Goal: Task Accomplishment & Management: Use online tool/utility

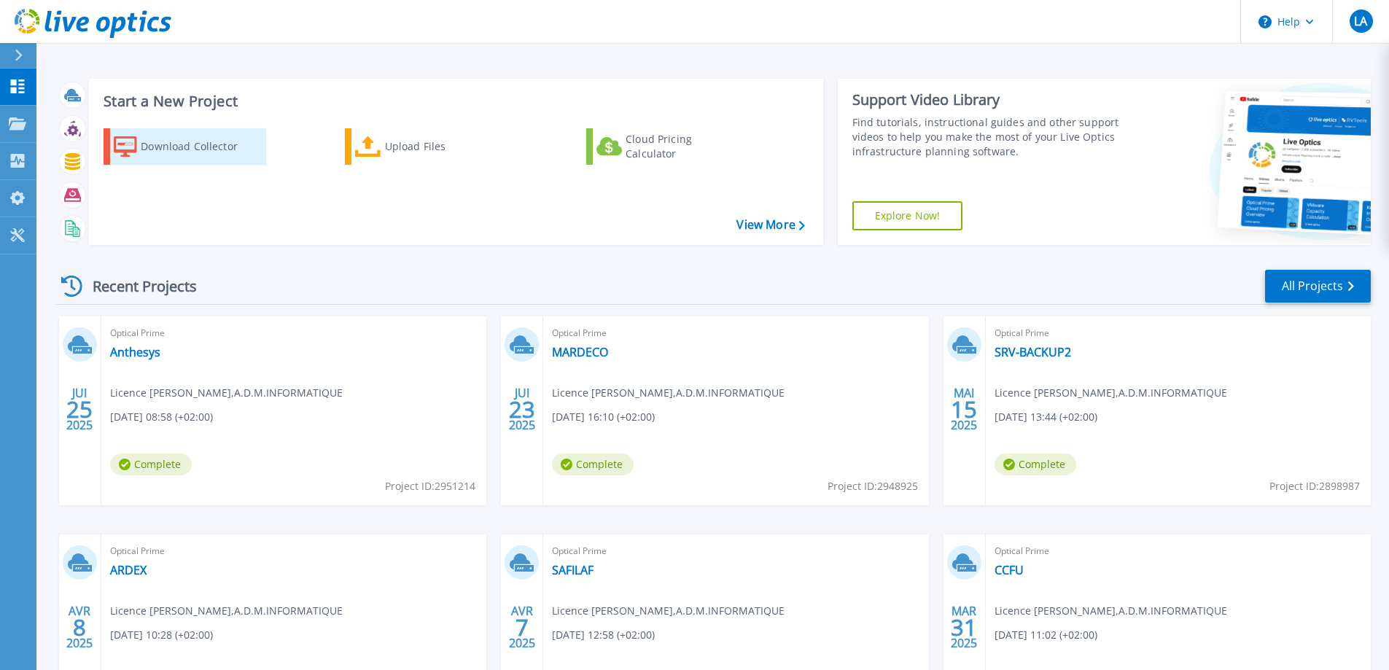
click at [179, 146] on div "Download Collector" at bounding box center [199, 146] width 117 height 29
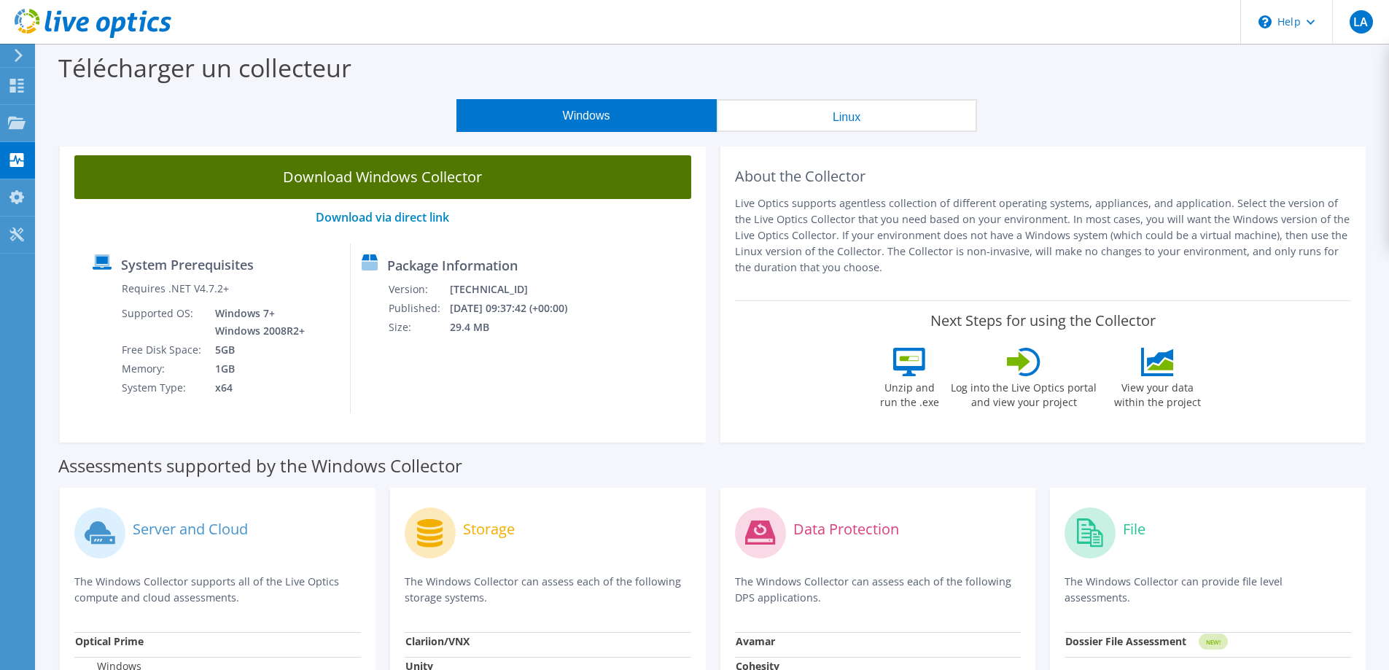
click at [398, 171] on link "Download Windows Collector" at bounding box center [382, 177] width 617 height 44
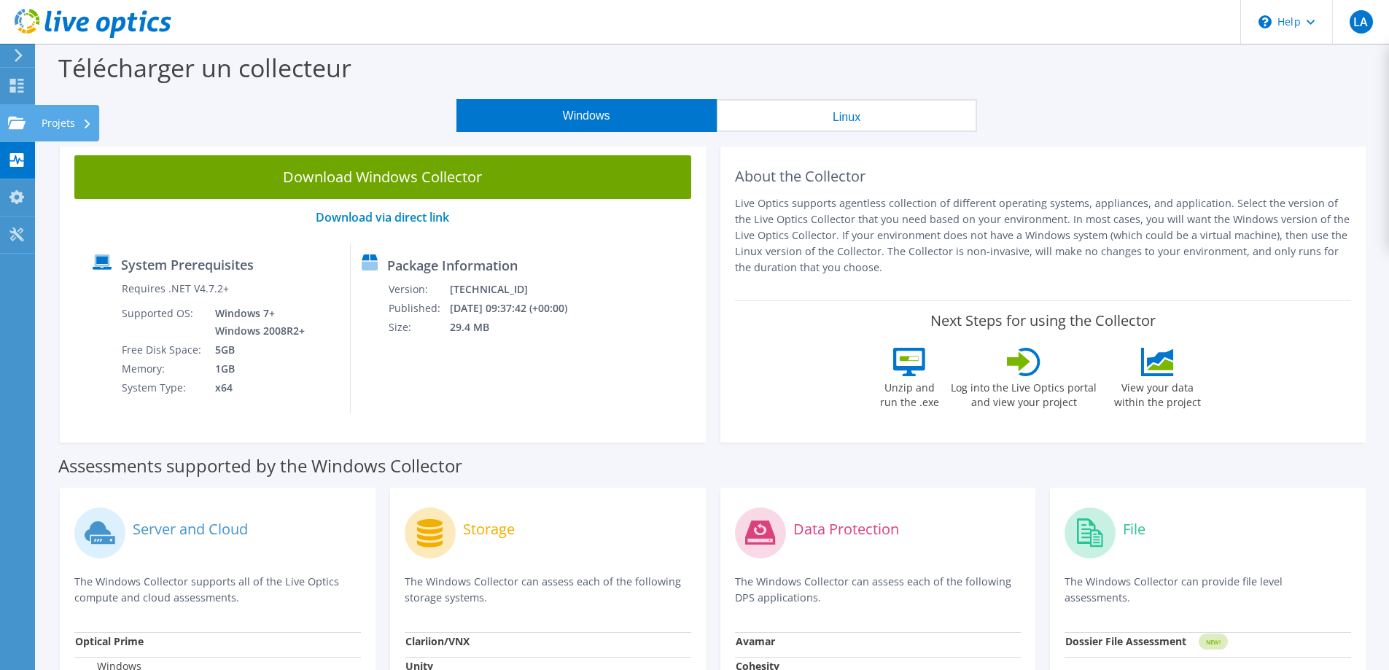
click at [23, 121] on use at bounding box center [16, 122] width 17 height 12
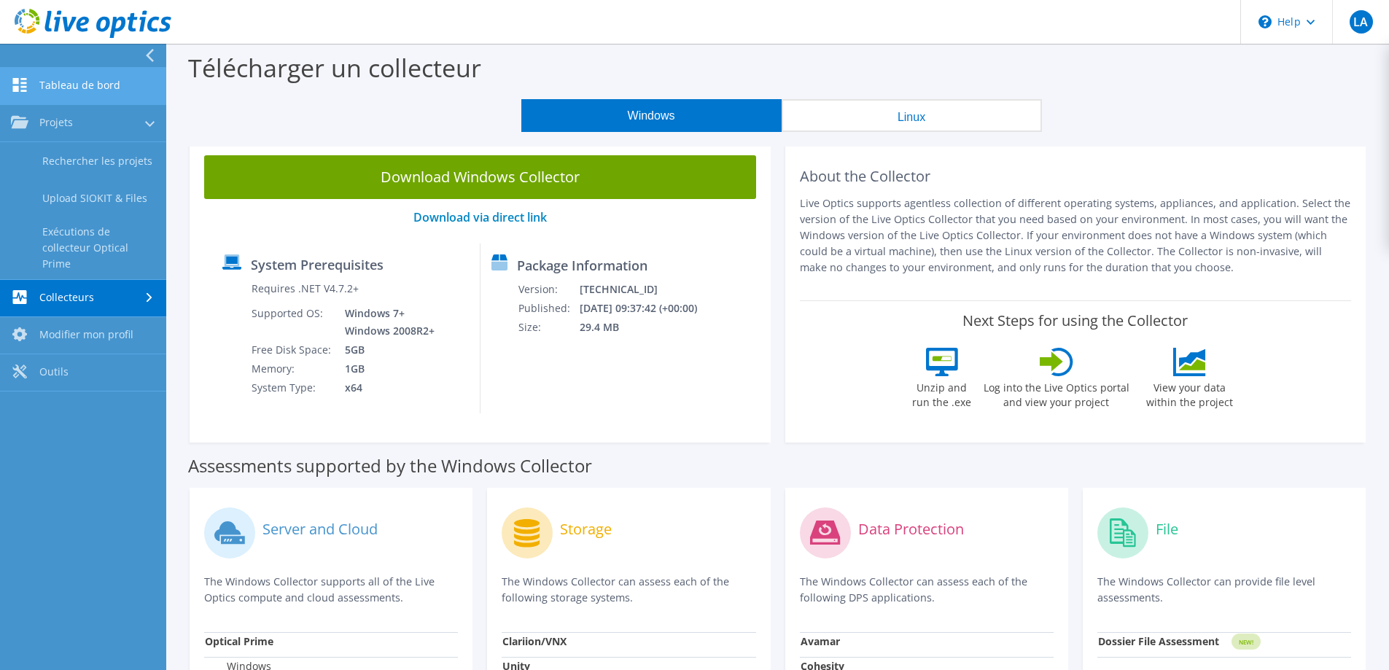
click at [67, 87] on link "Tableau de bord" at bounding box center [83, 86] width 166 height 37
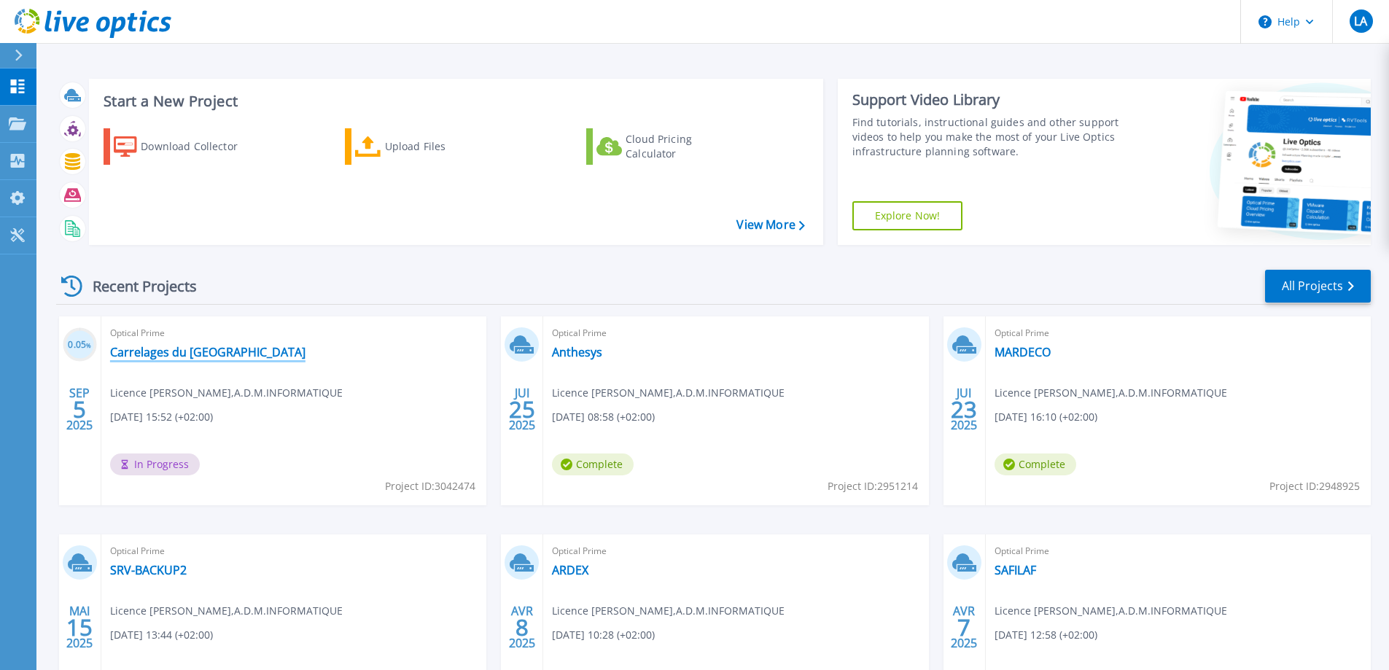
click at [209, 354] on link "Carrelages du [GEOGRAPHIC_DATA]" at bounding box center [207, 352] width 195 height 15
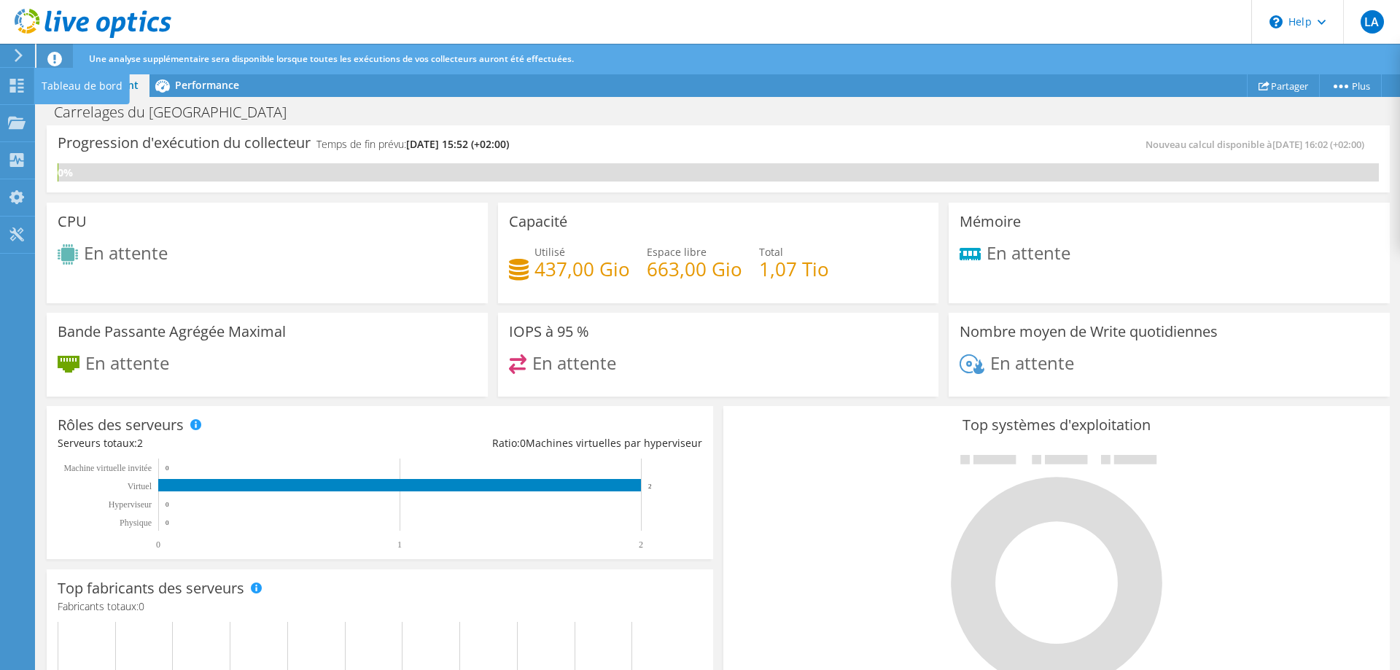
click at [34, 82] on div "Tableau de bord" at bounding box center [81, 86] width 95 height 36
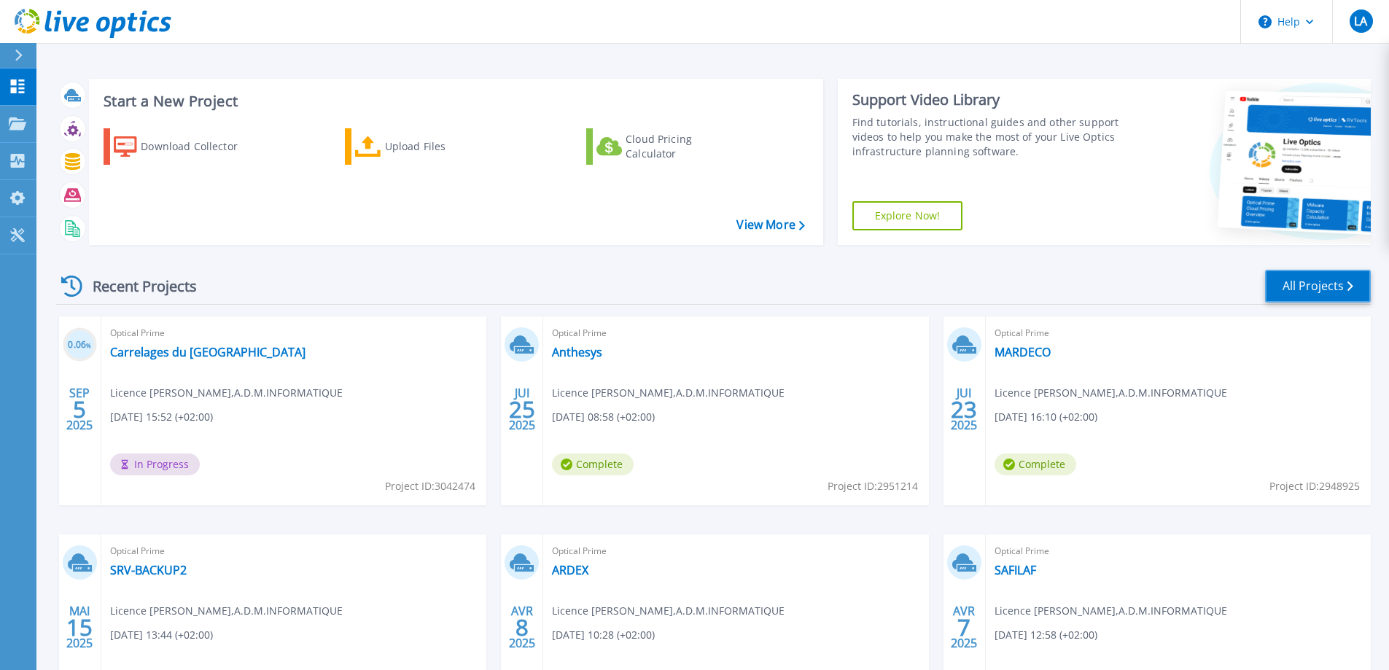
click at [1298, 276] on link "All Projects" at bounding box center [1318, 286] width 106 height 33
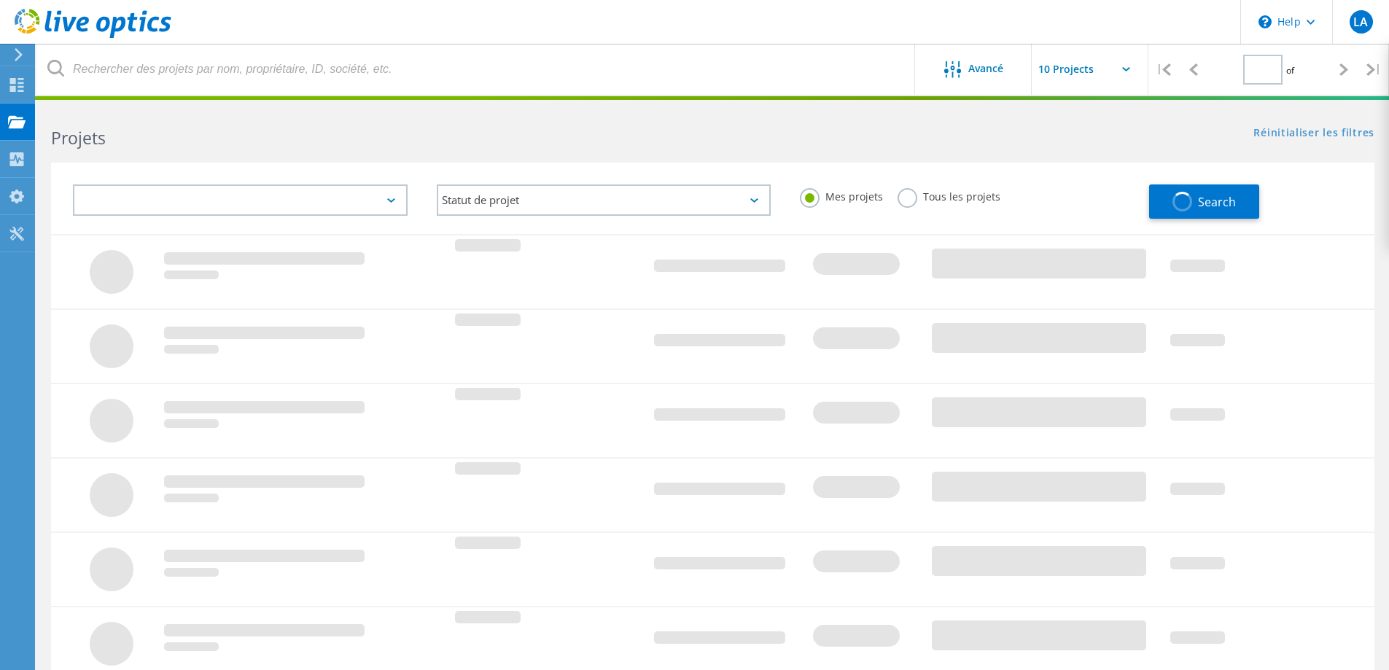
type input "1"
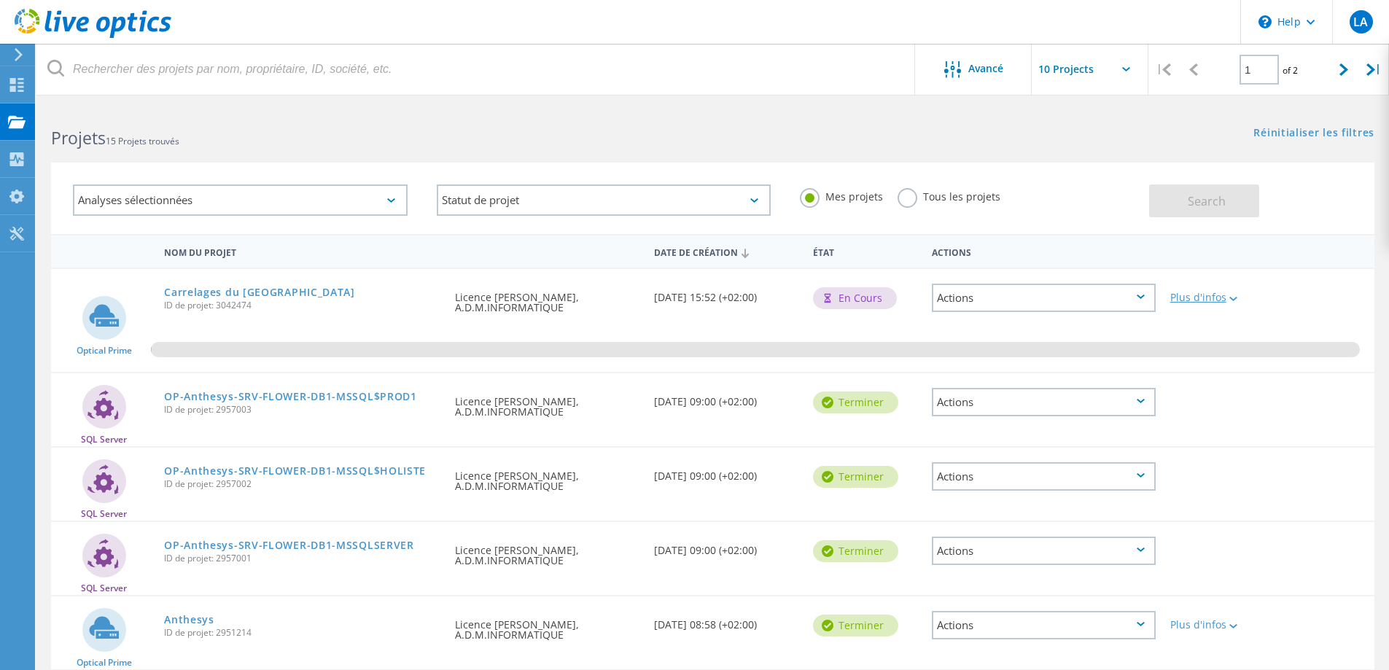
click at [1192, 295] on div "Plus d'infos" at bounding box center [1215, 297] width 91 height 10
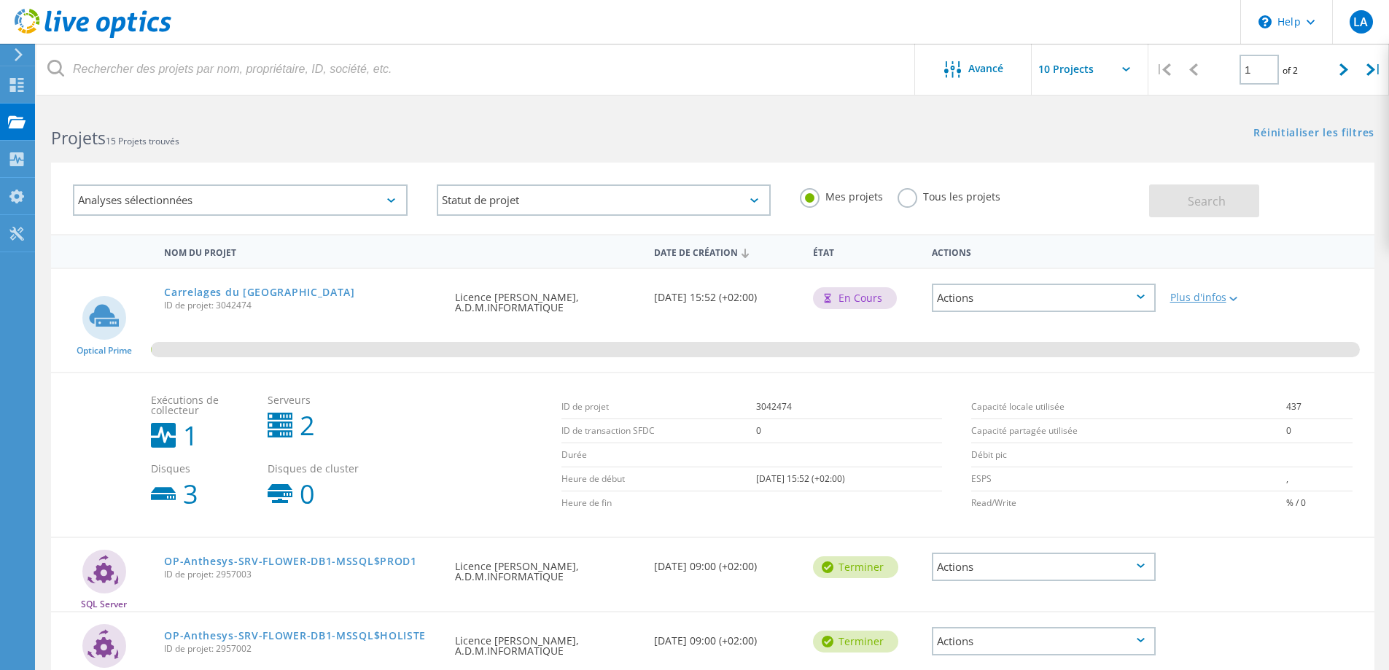
click at [1192, 295] on div "Plus d'infos" at bounding box center [1215, 297] width 91 height 10
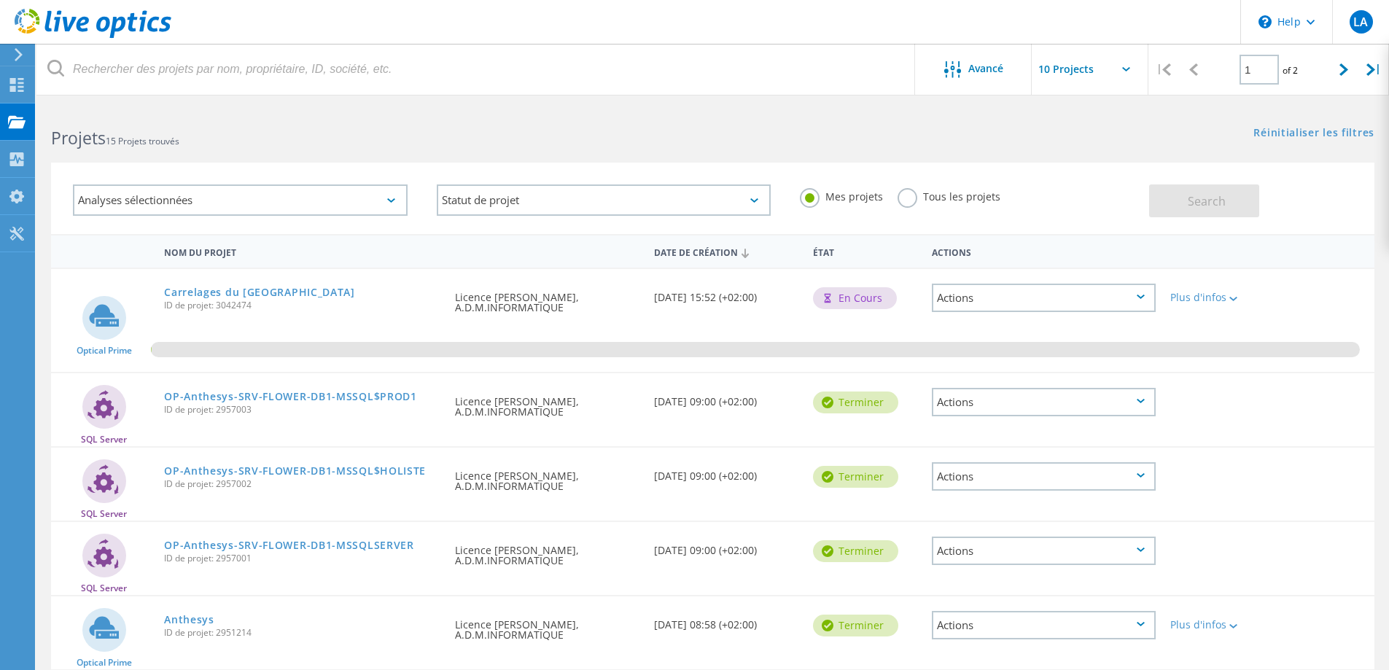
click at [1142, 298] on icon at bounding box center [1140, 296] width 8 height 4
click at [1255, 301] on div "Plus d'infos" at bounding box center [1215, 297] width 91 height 10
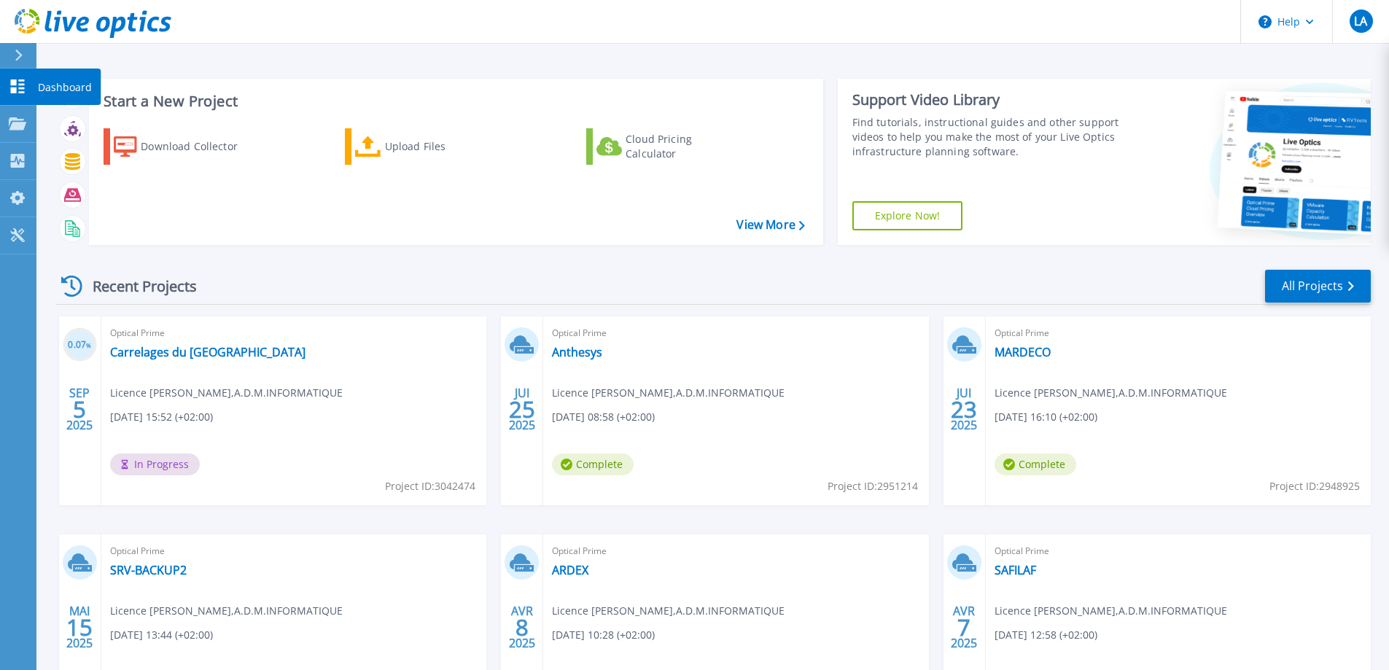
click at [10, 78] on link "Dashboard Dashboard" at bounding box center [18, 87] width 36 height 37
click at [23, 86] on icon at bounding box center [17, 86] width 17 height 14
click at [31, 124] on link "Projects Projects" at bounding box center [18, 124] width 36 height 37
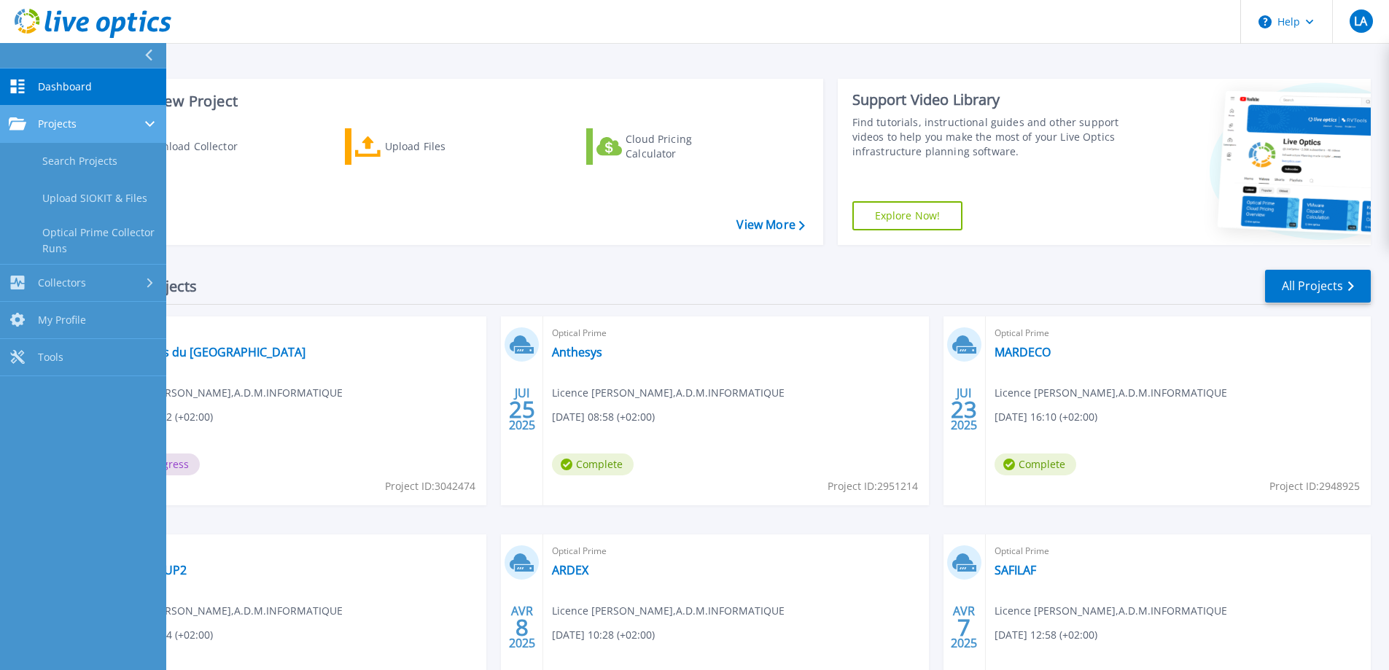
click at [48, 132] on link "Projects Projects" at bounding box center [83, 124] width 166 height 37
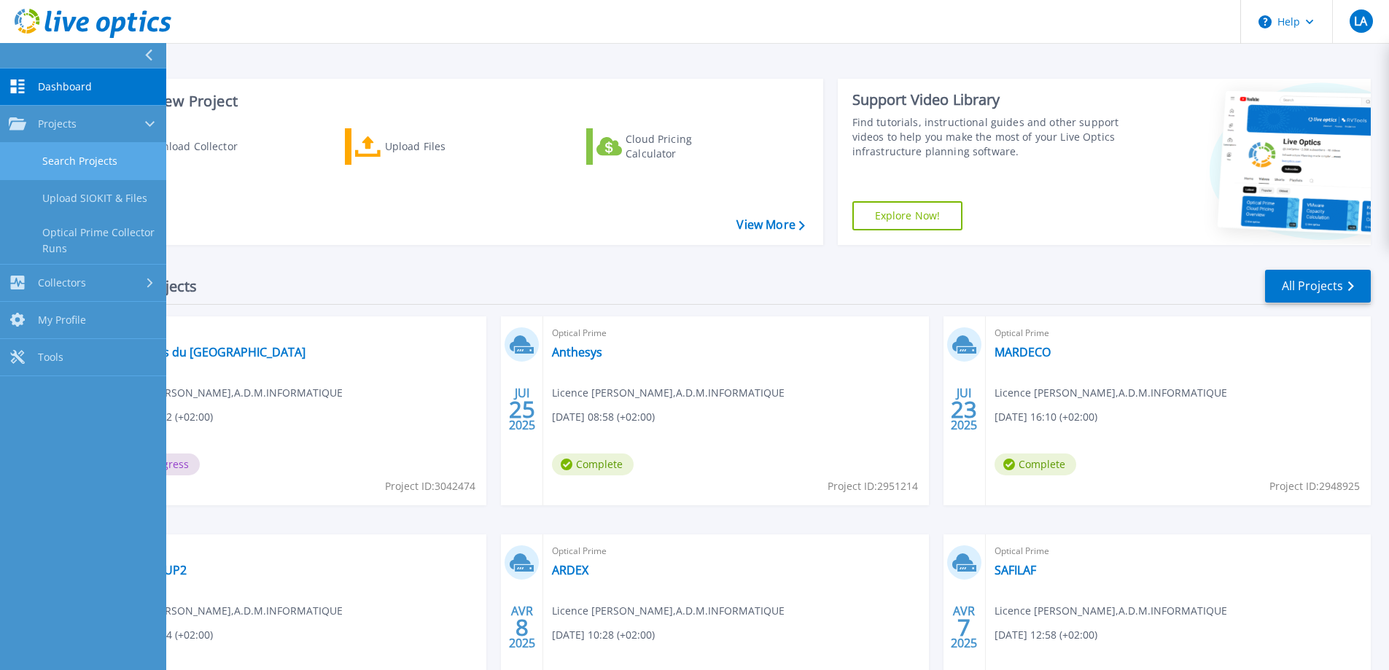
click at [65, 158] on link "Search Projects" at bounding box center [83, 161] width 166 height 37
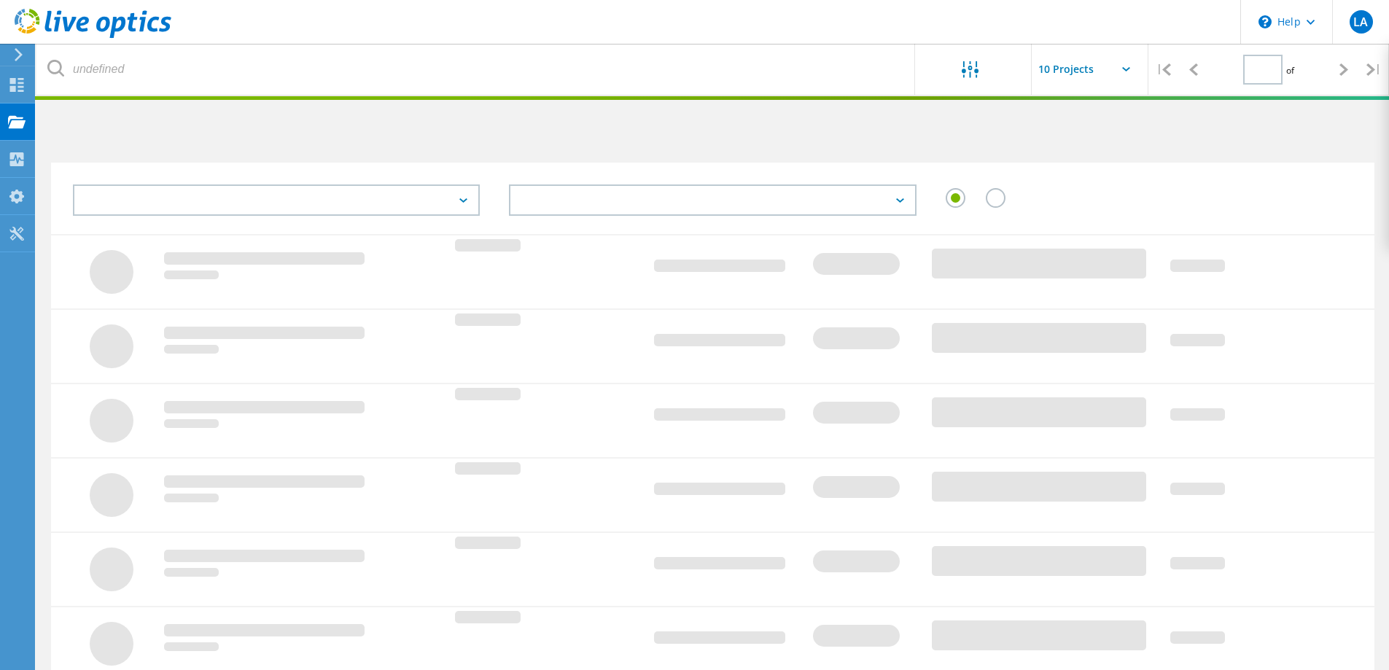
type input "1"
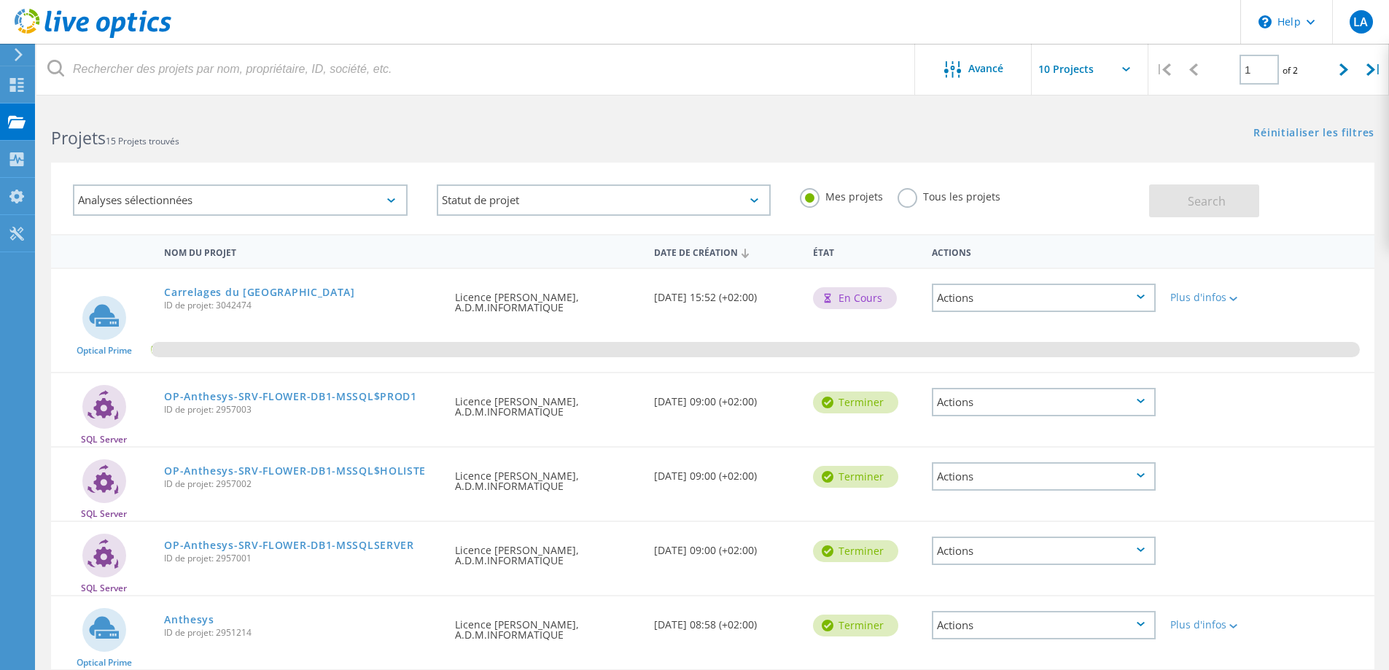
click at [1136, 297] on icon at bounding box center [1140, 296] width 8 height 4
click at [1079, 275] on div "Afficher un projet" at bounding box center [1043, 275] width 221 height 23
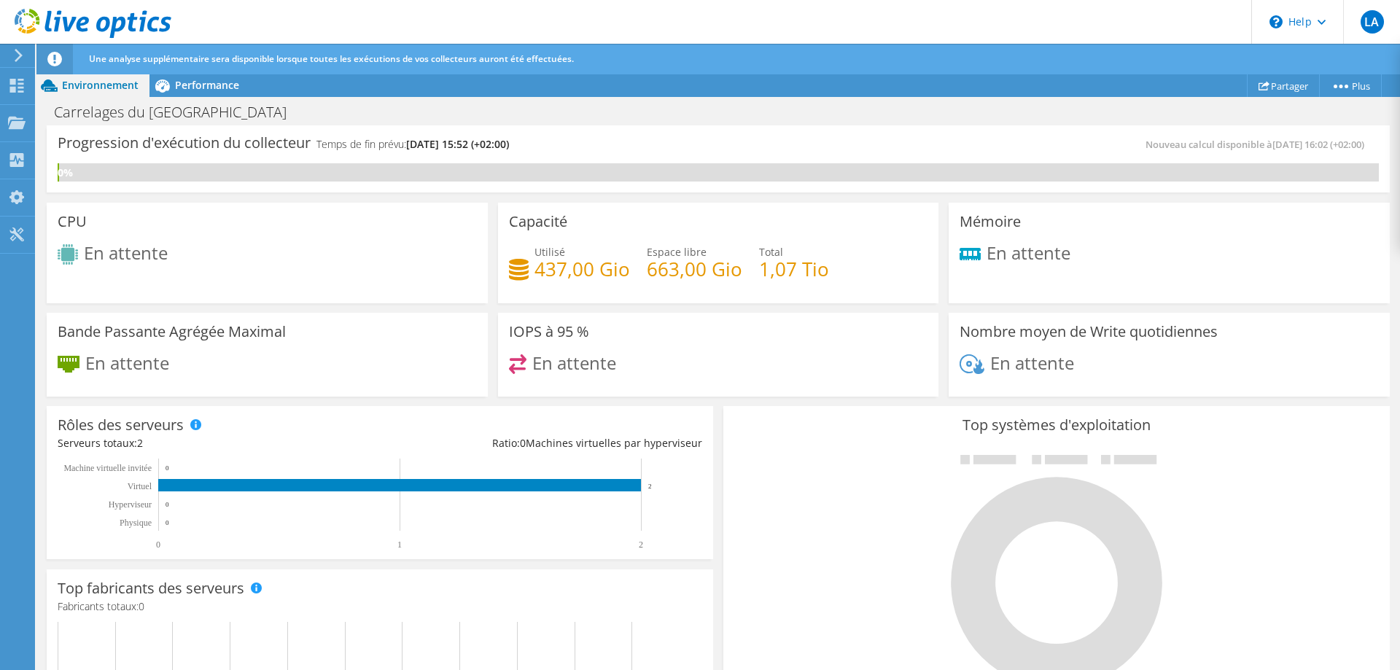
scroll to position [292, 0]
click at [193, 87] on span "Performance" at bounding box center [207, 85] width 64 height 14
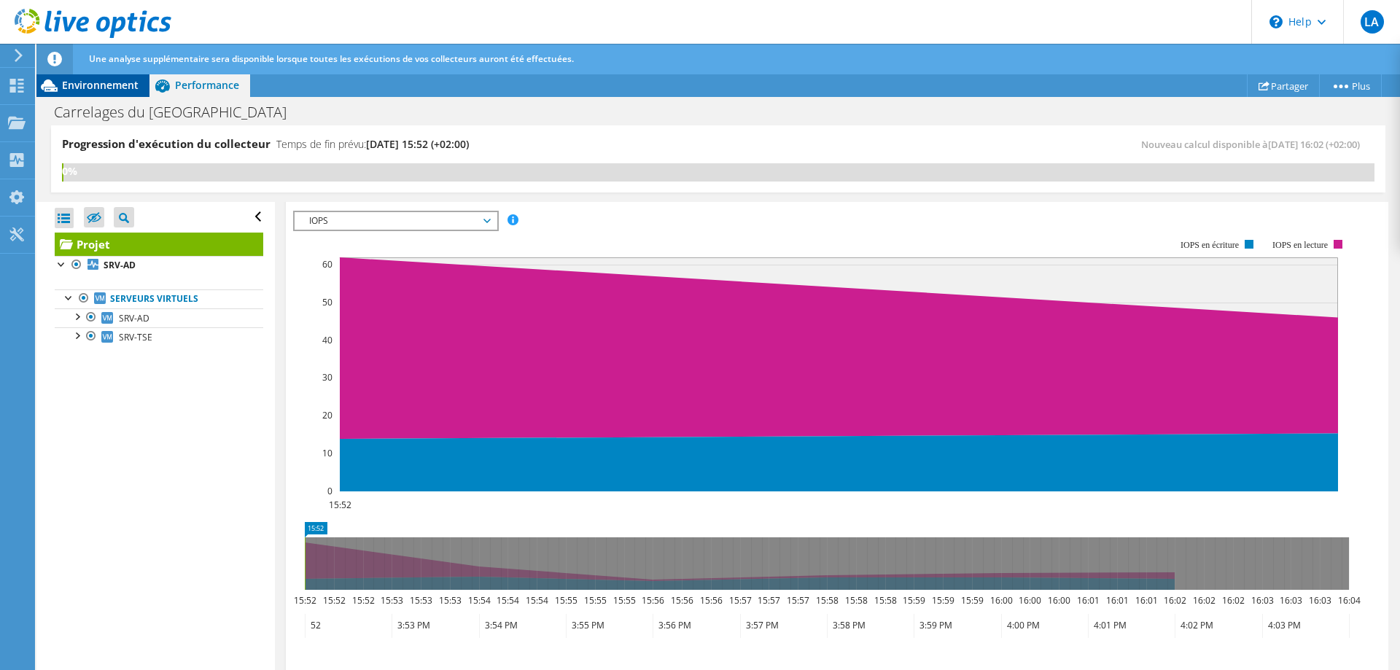
drag, startPoint x: 132, startPoint y: 85, endPoint x: 60, endPoint y: 87, distance: 72.2
click at [131, 85] on span "Environnement" at bounding box center [100, 85] width 77 height 14
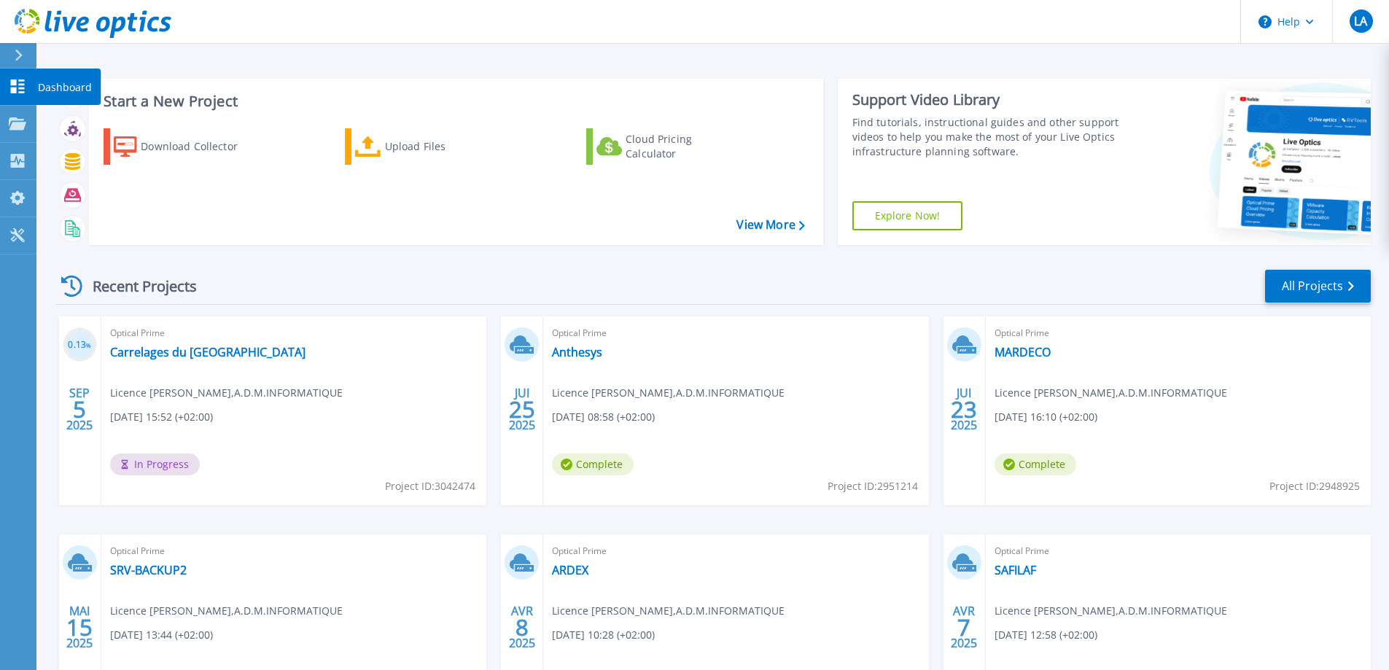
click at [16, 77] on link "Dashboard Dashboard" at bounding box center [18, 87] width 36 height 37
click at [1322, 288] on link "All Projects" at bounding box center [1318, 286] width 106 height 33
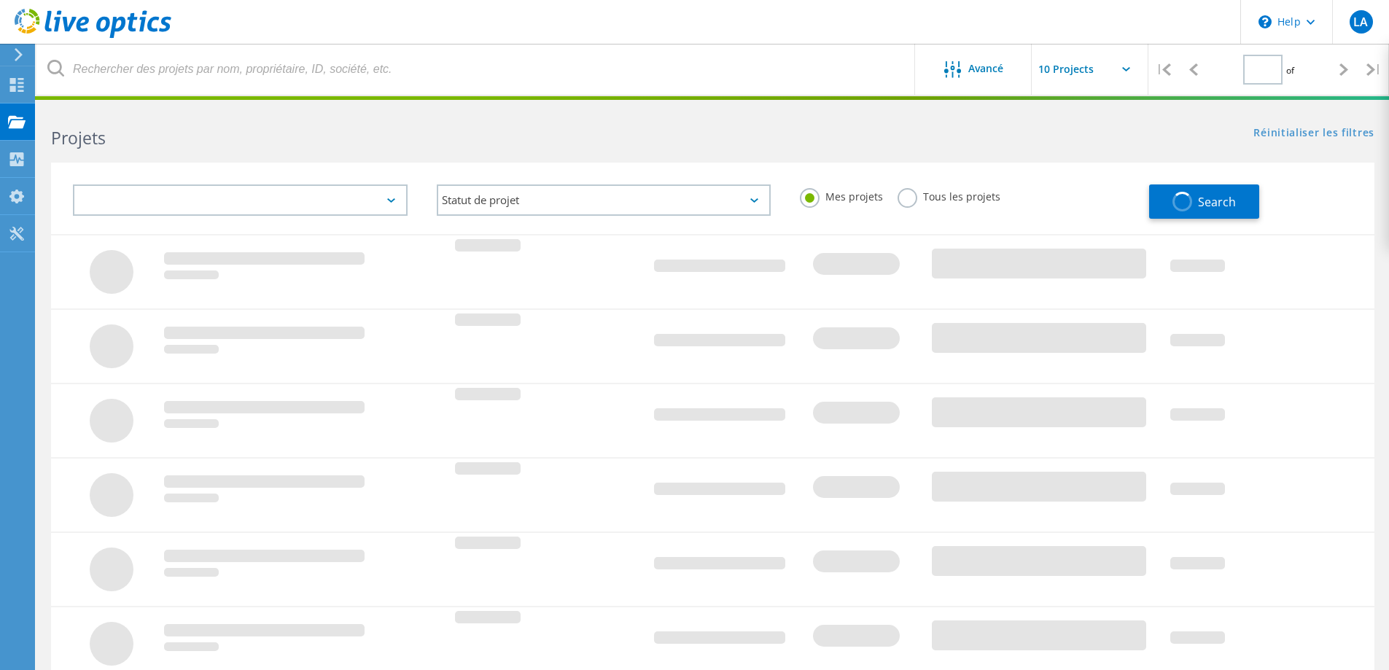
type input "1"
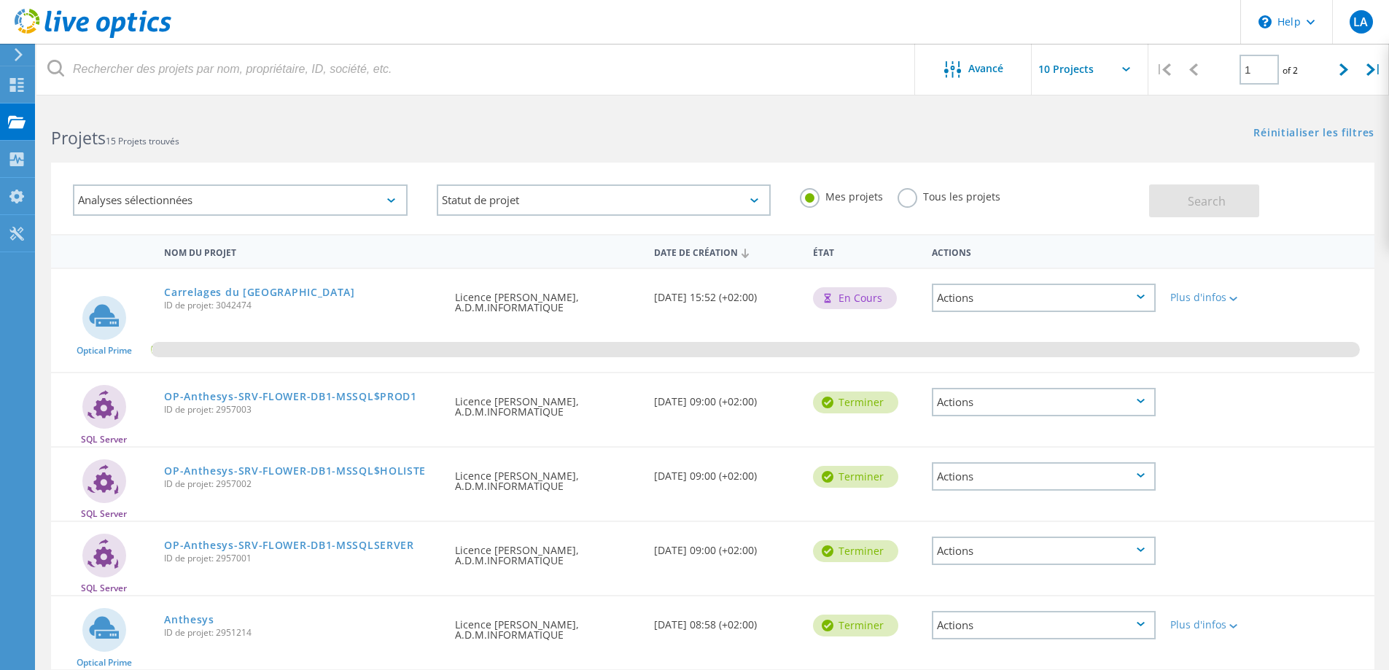
click at [392, 205] on div "Analyses sélectionnées" at bounding box center [240, 199] width 335 height 31
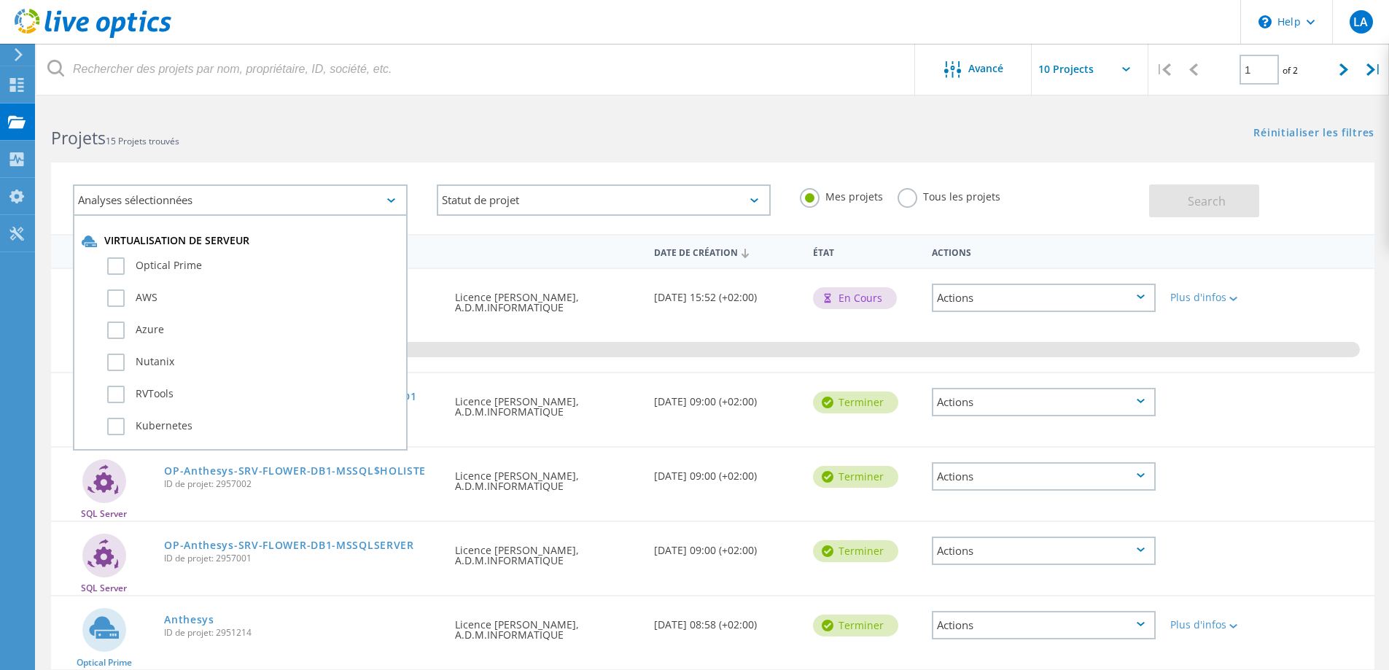
click at [406, 160] on div "Analyses sélectionnées Virtualisation de serveur Optical Prime AWS Azure Nutani…" at bounding box center [712, 189] width 1352 height 90
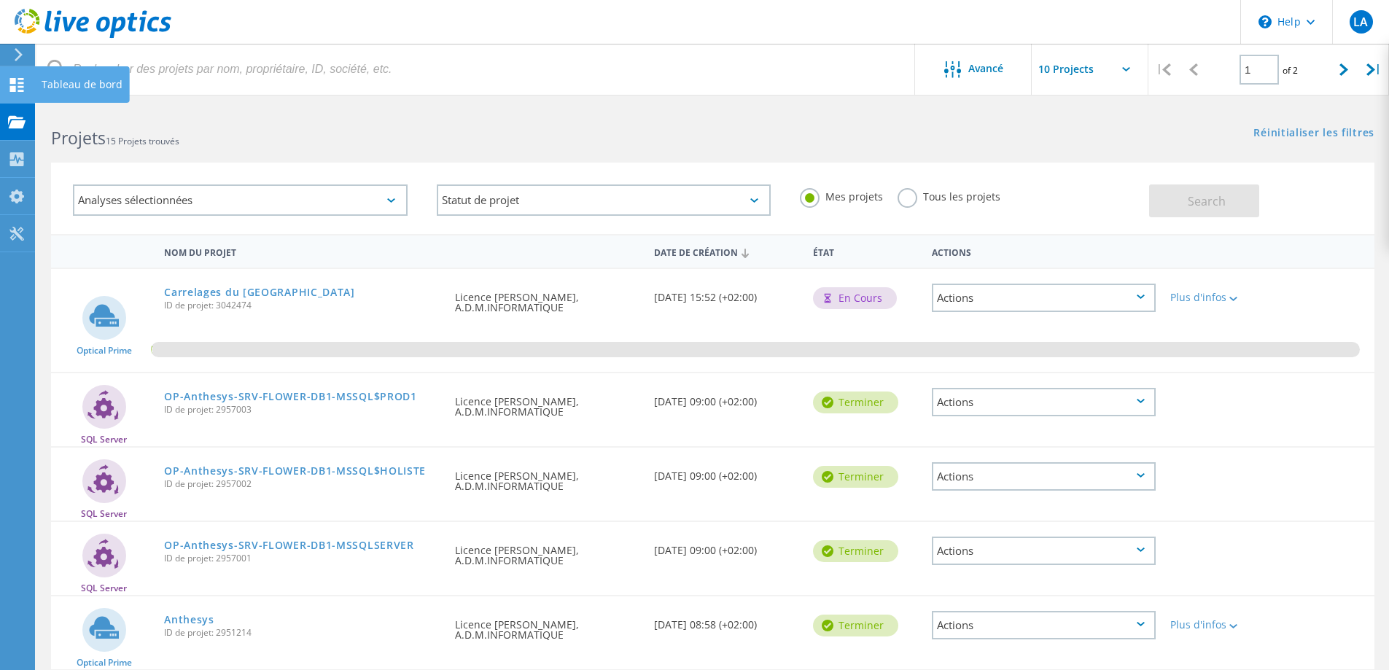
click at [20, 82] on use at bounding box center [17, 85] width 14 height 14
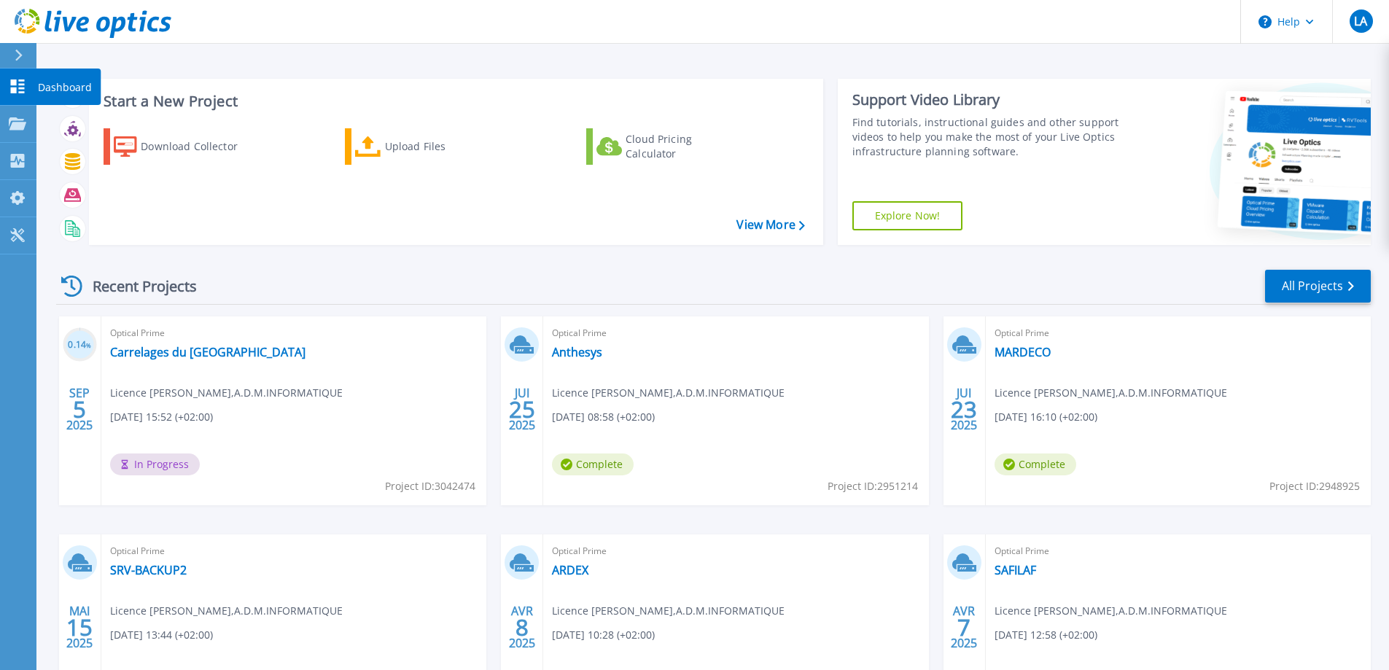
click at [15, 79] on div at bounding box center [17, 86] width 17 height 15
click at [24, 79] on div at bounding box center [17, 86] width 17 height 15
click at [190, 355] on link "Carrelages du [GEOGRAPHIC_DATA]" at bounding box center [207, 352] width 195 height 15
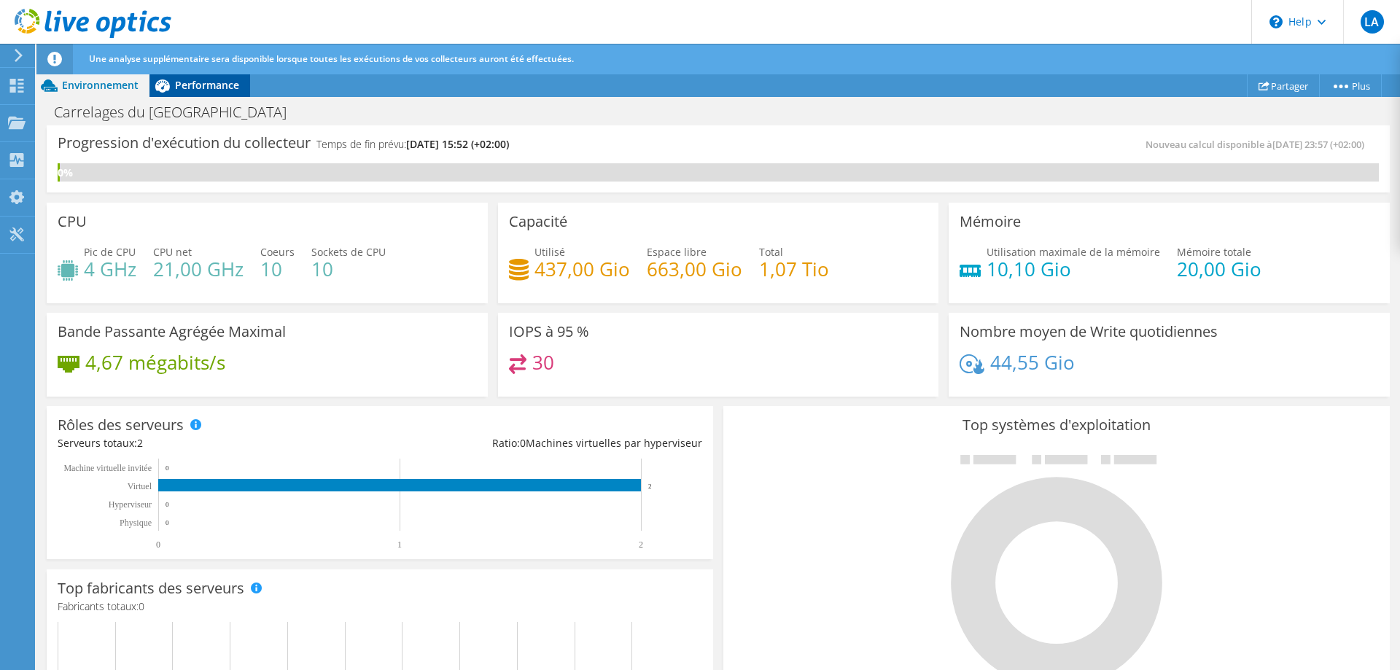
click at [224, 87] on span "Performance" at bounding box center [207, 85] width 64 height 14
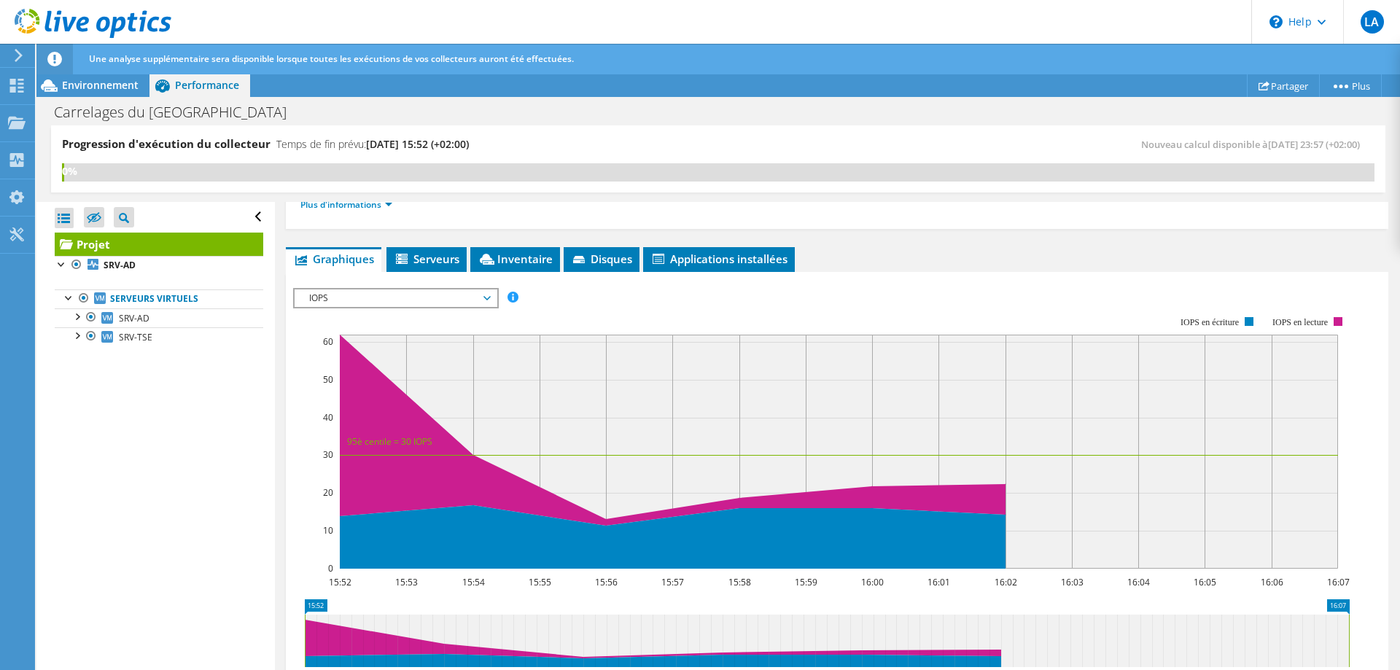
scroll to position [219, 0]
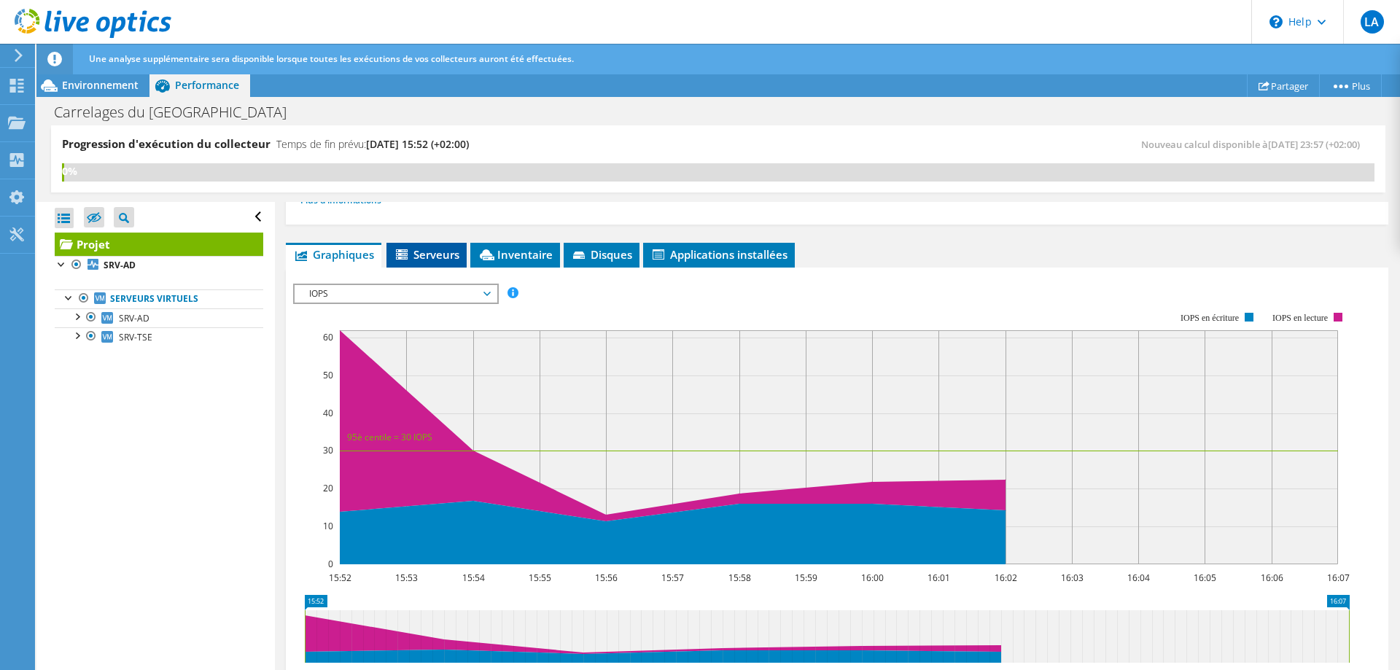
click at [423, 257] on span "Serveurs" at bounding box center [427, 254] width 66 height 15
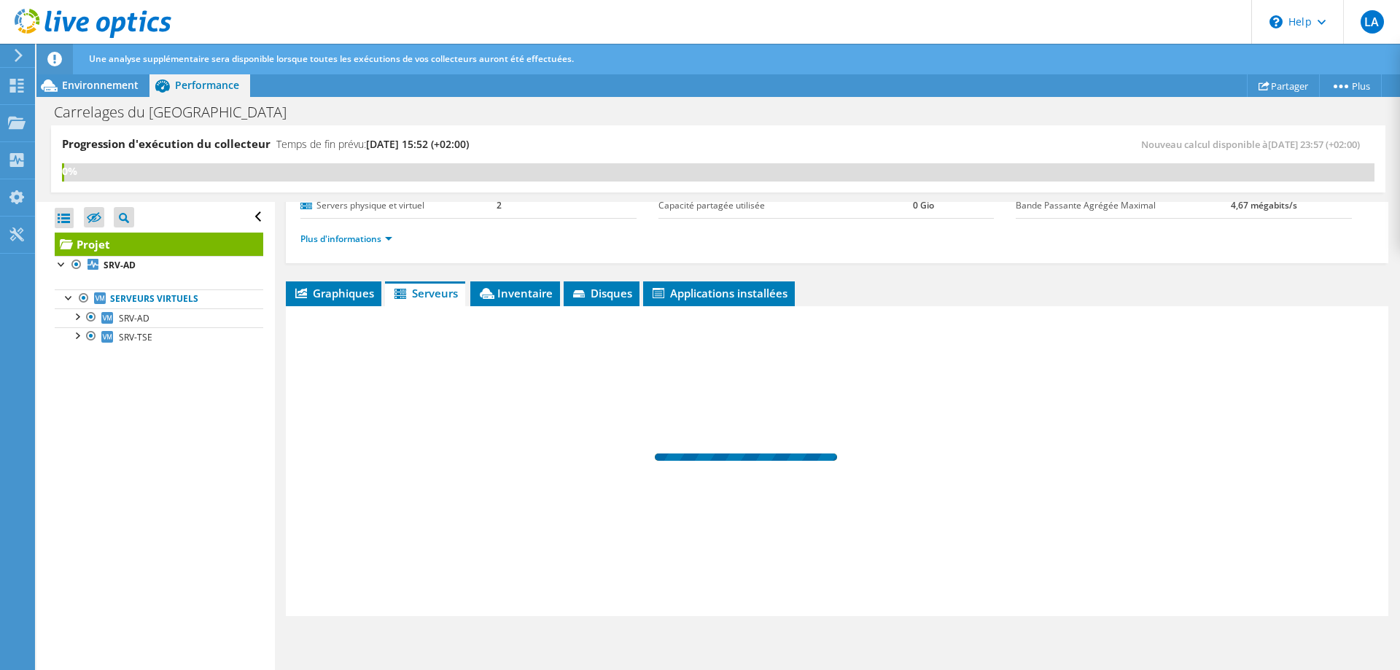
scroll to position [180, 0]
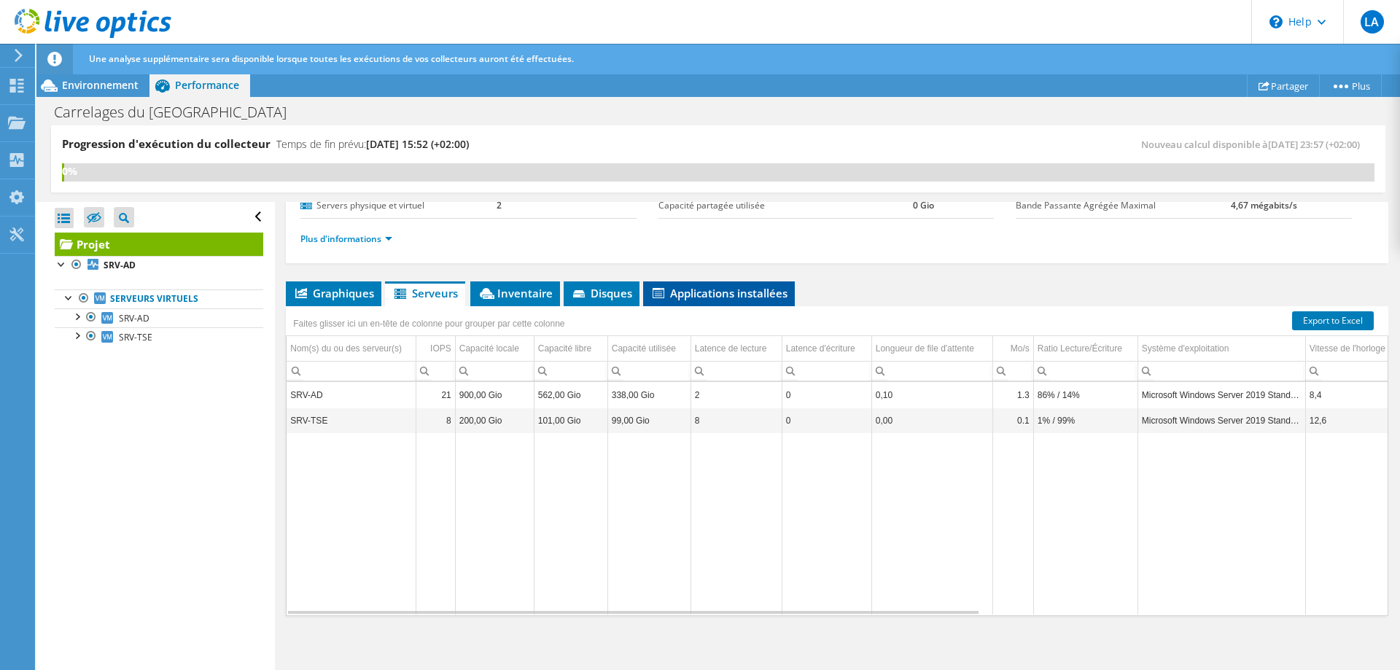
click at [721, 299] on span "Applications installées" at bounding box center [718, 293] width 137 height 15
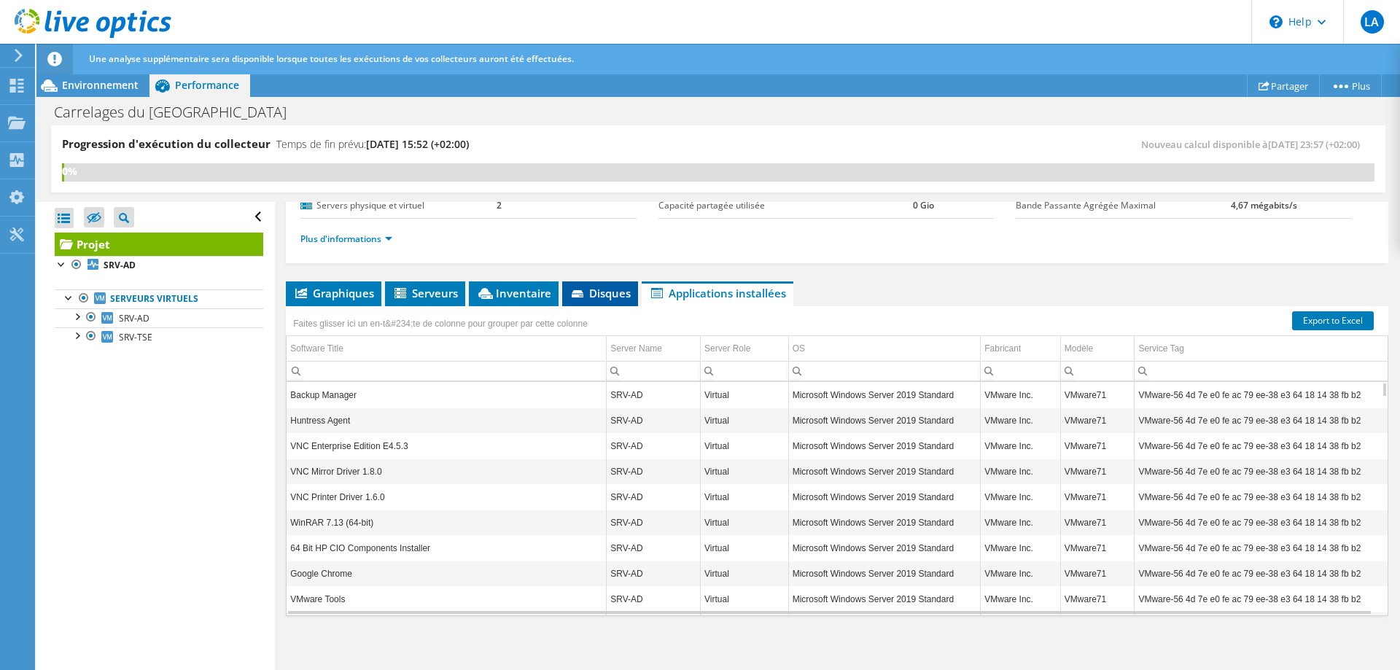
click at [600, 304] on li "Disques" at bounding box center [600, 293] width 76 height 25
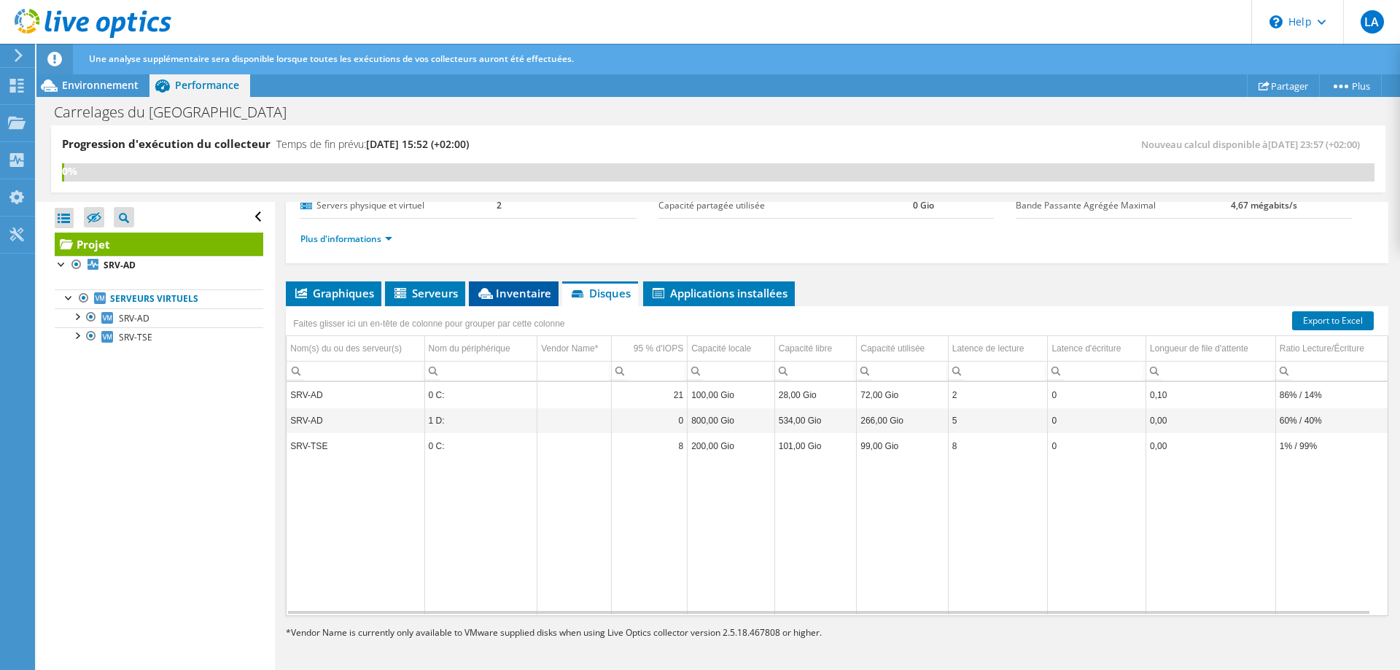
click at [528, 290] on span "Inventaire" at bounding box center [513, 293] width 75 height 15
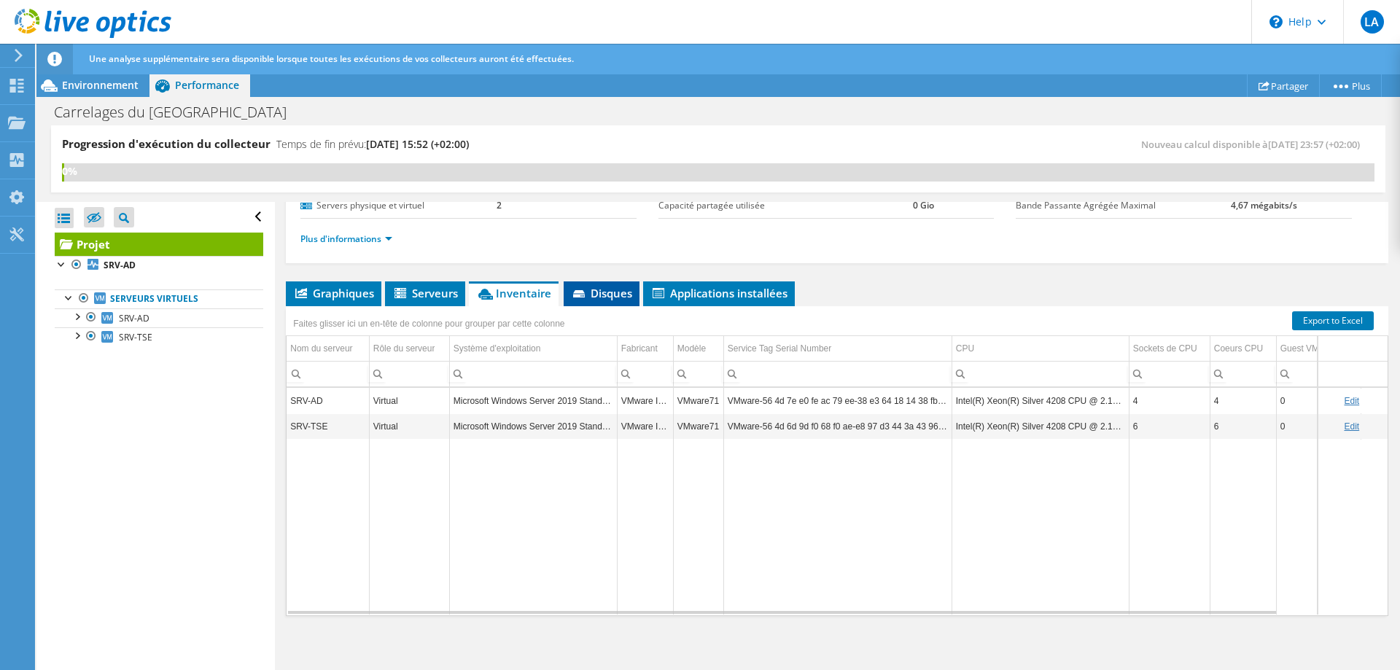
click at [580, 297] on icon at bounding box center [579, 293] width 12 height 7
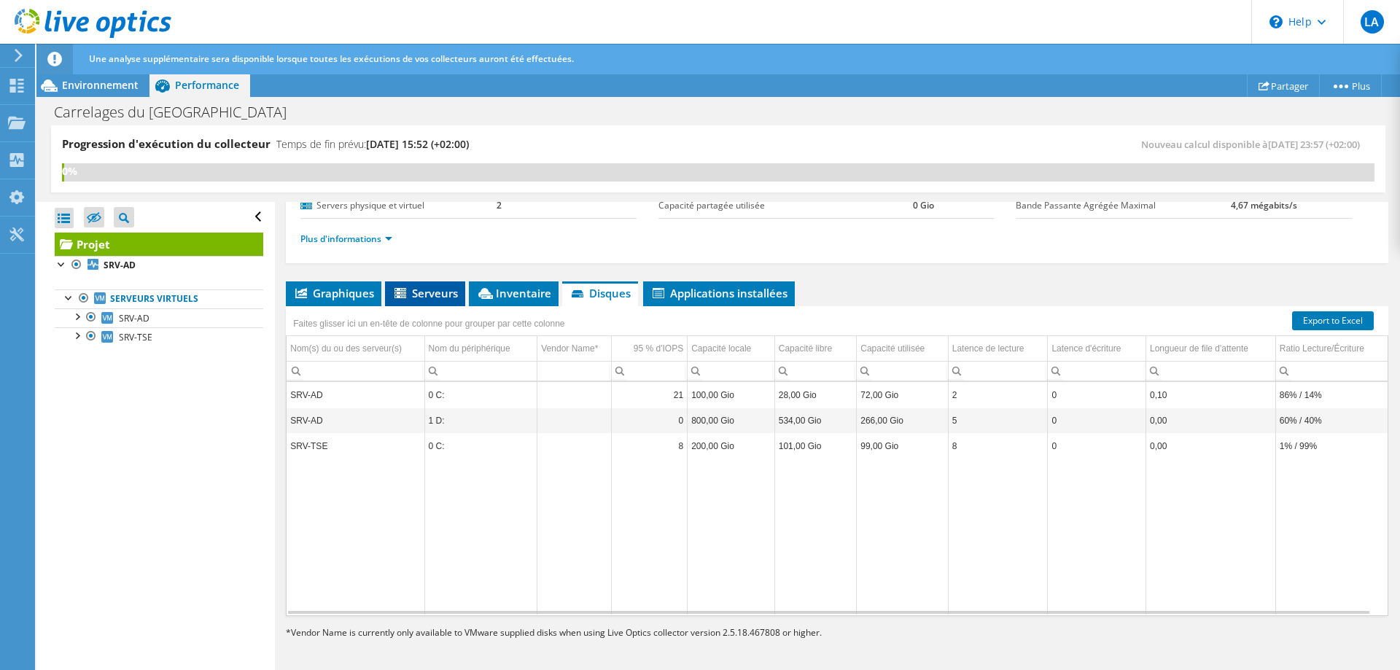
click at [410, 289] on span "Serveurs" at bounding box center [425, 293] width 66 height 15
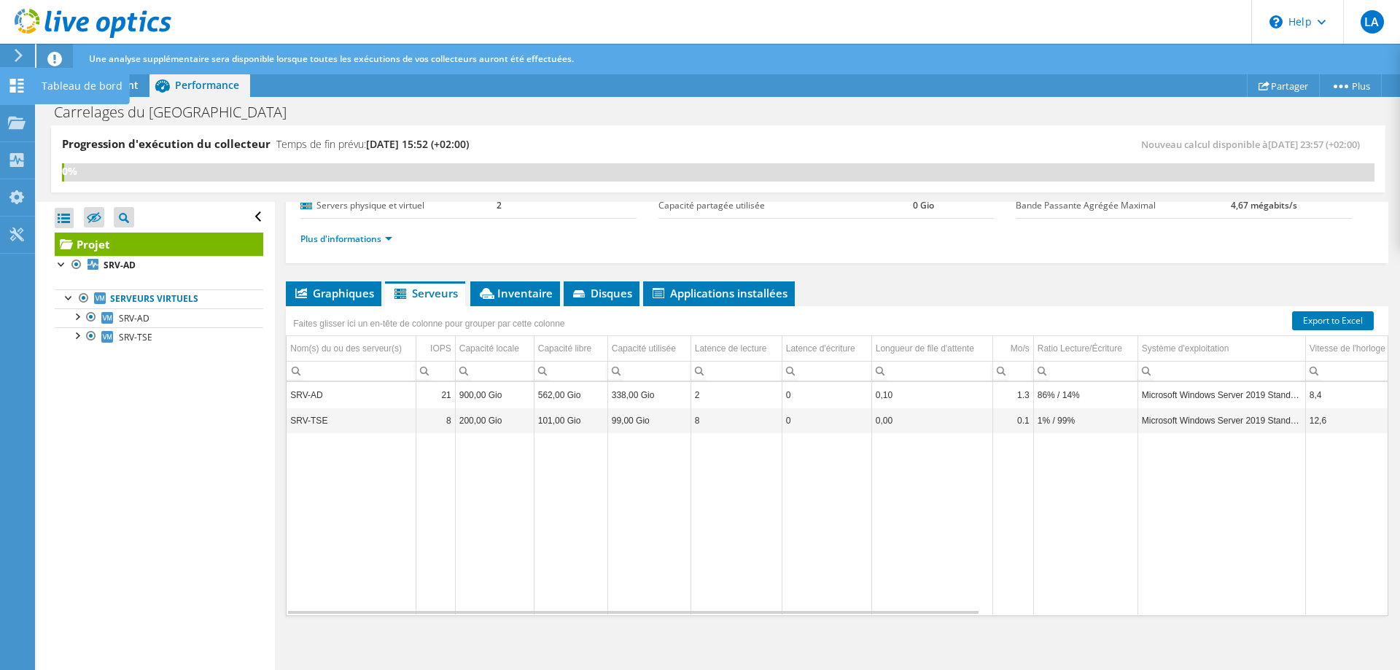
click at [24, 89] on icon at bounding box center [16, 86] width 17 height 14
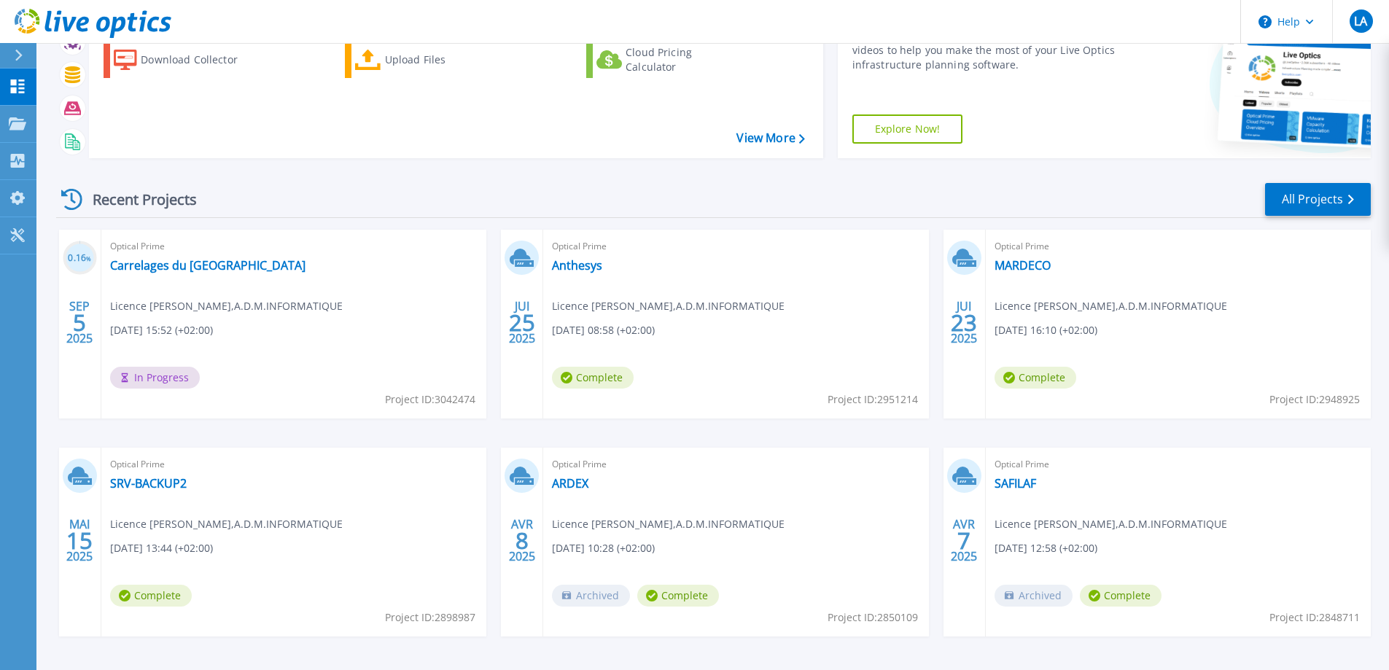
scroll to position [138, 0]
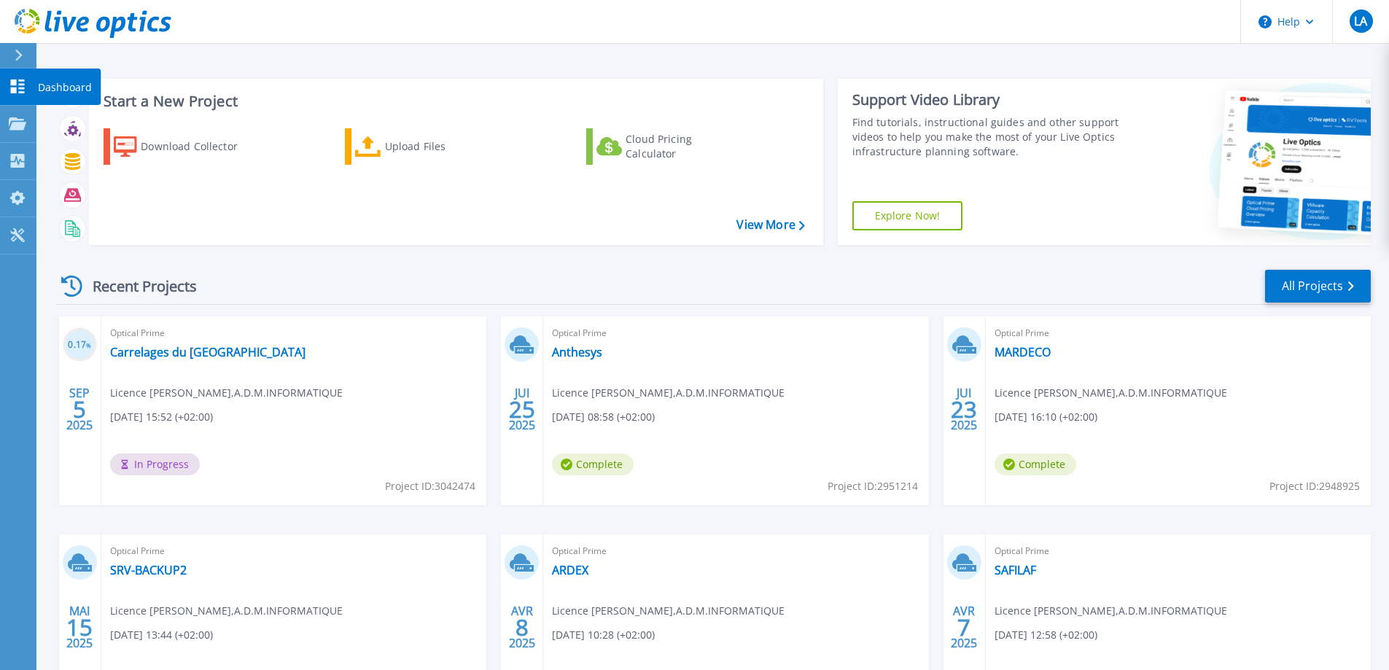
click at [14, 85] on icon at bounding box center [18, 86] width 14 height 14
click at [22, 94] on link "Dashboard Dashboard" at bounding box center [18, 87] width 36 height 37
click at [17, 91] on icon at bounding box center [17, 86] width 17 height 14
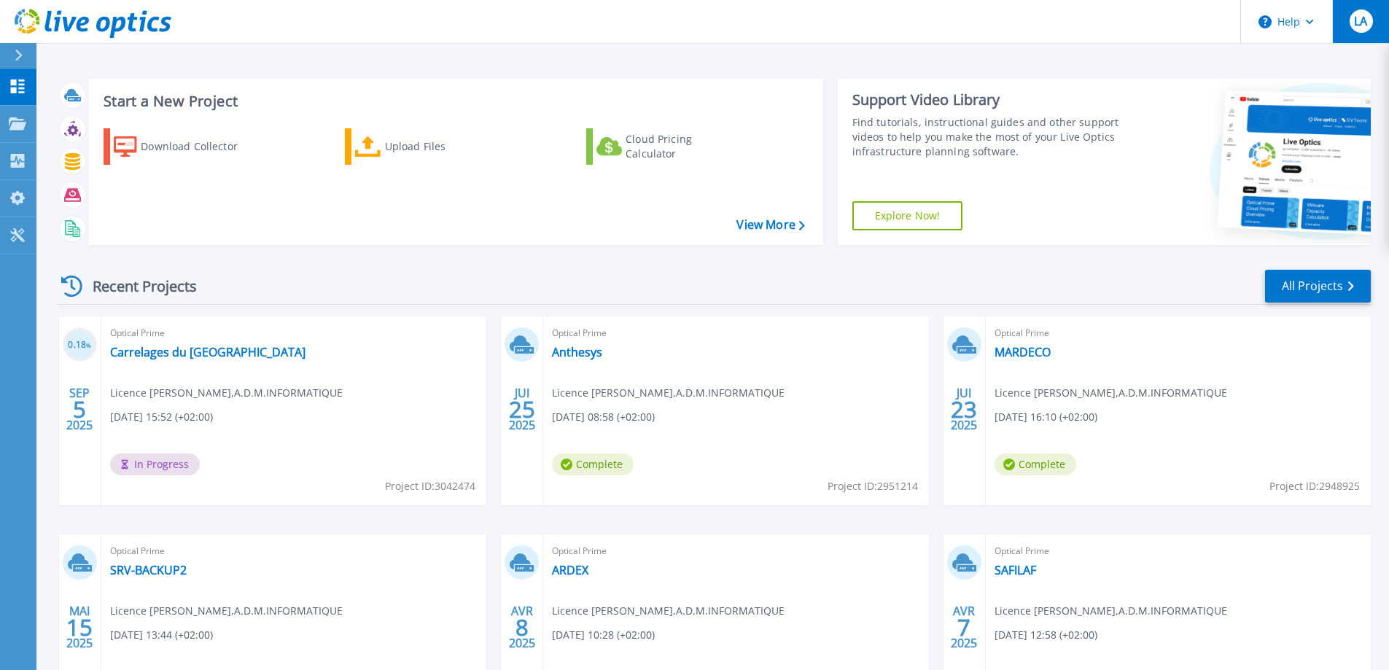
click at [1371, 22] on div "LA" at bounding box center [1360, 20] width 23 height 23
click at [669, 291] on div "Recent Projects All Projects" at bounding box center [713, 286] width 1314 height 36
click at [1343, 292] on link "All Projects" at bounding box center [1318, 286] width 106 height 33
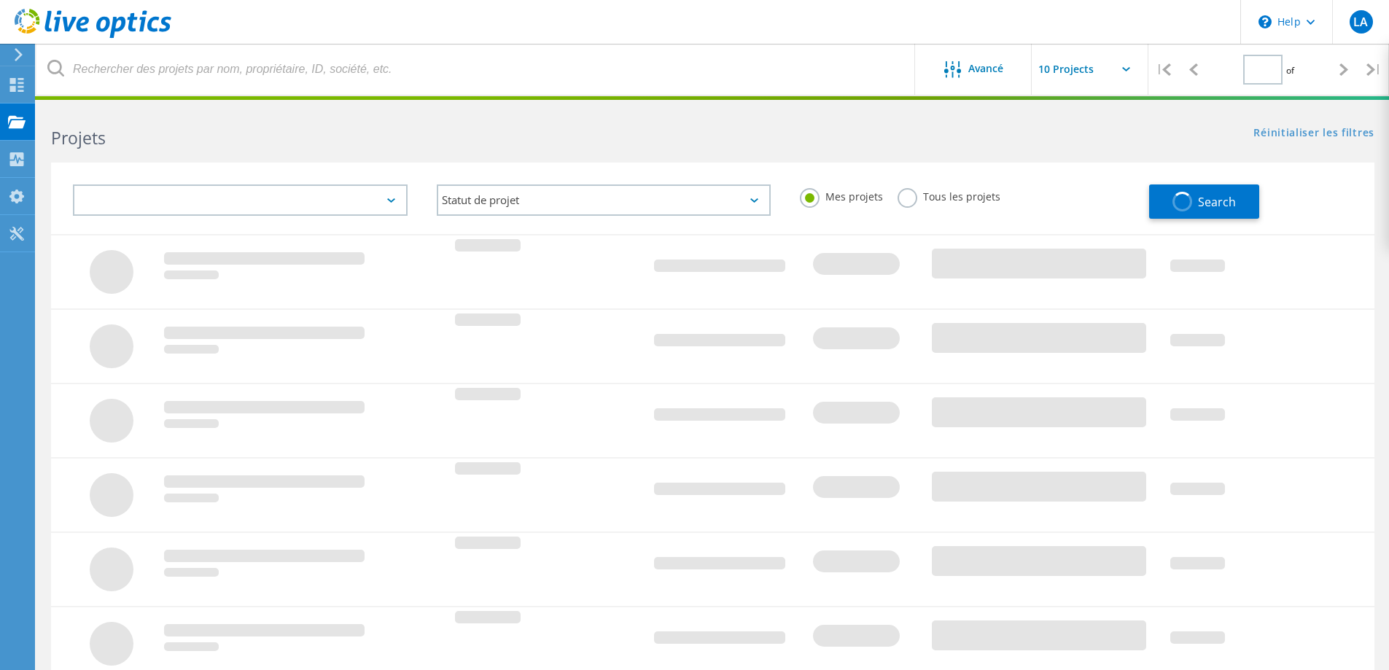
type input "1"
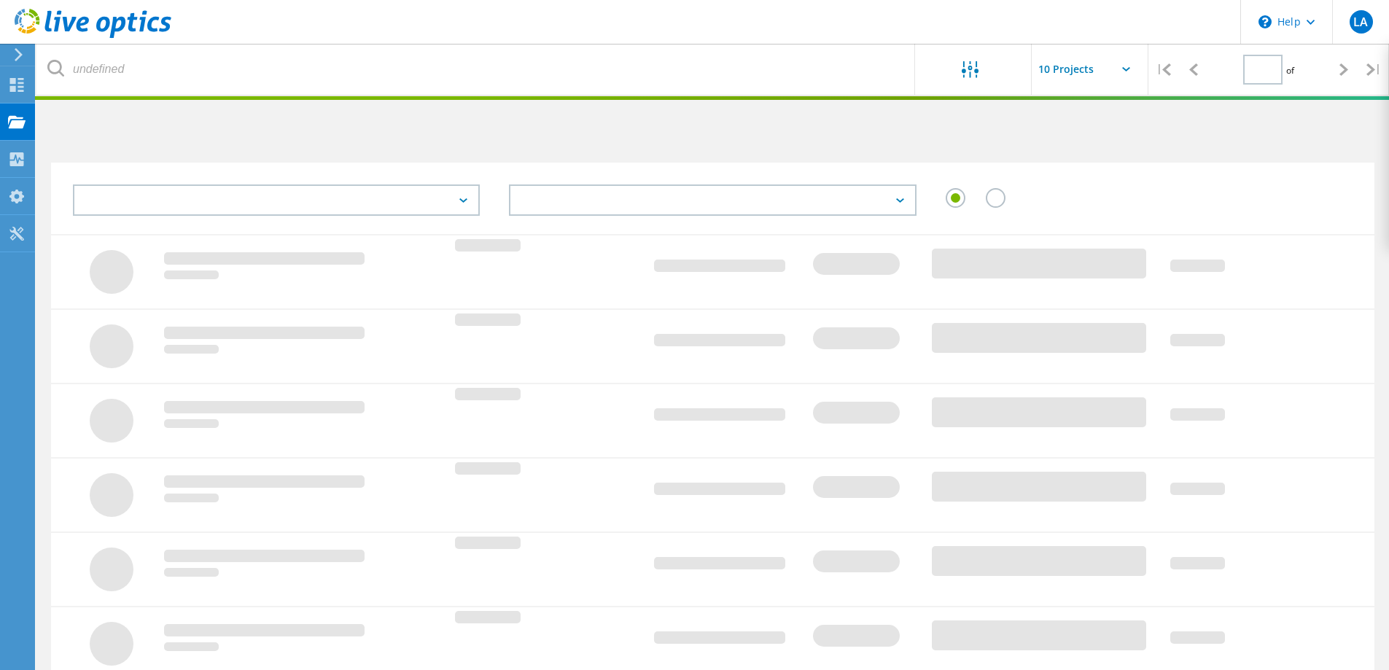
type input "1"
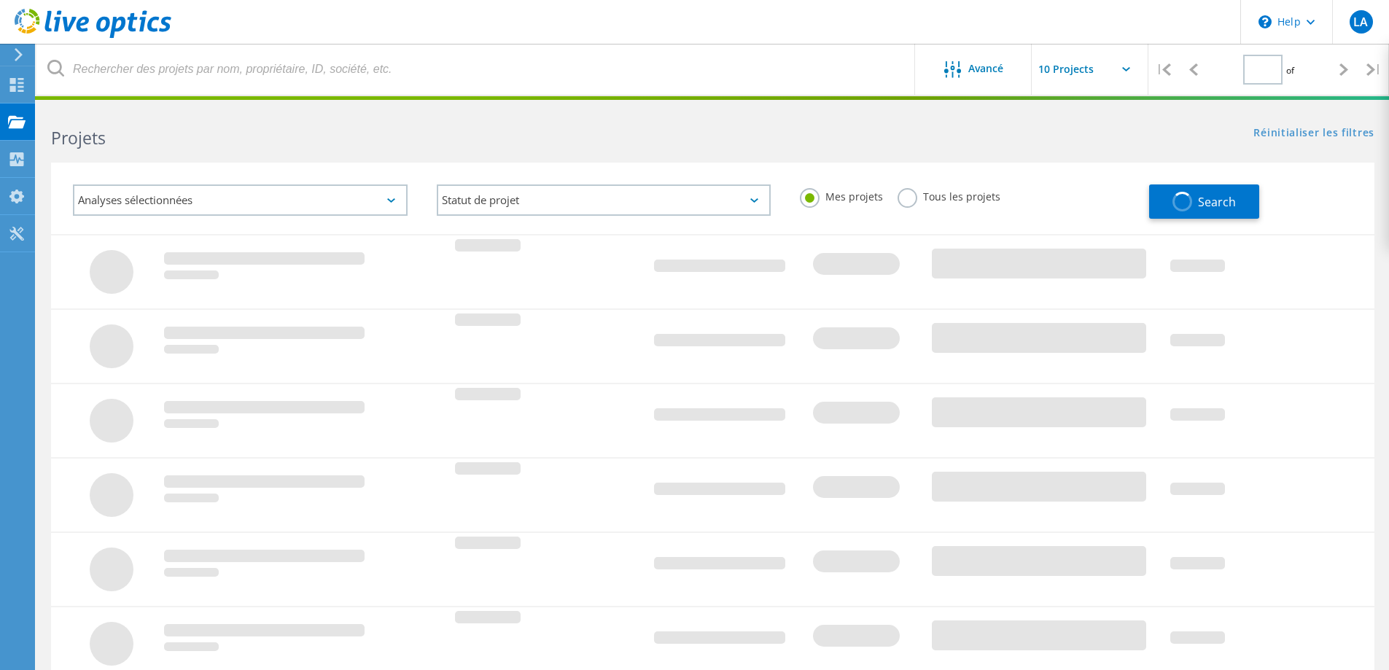
type input "1"
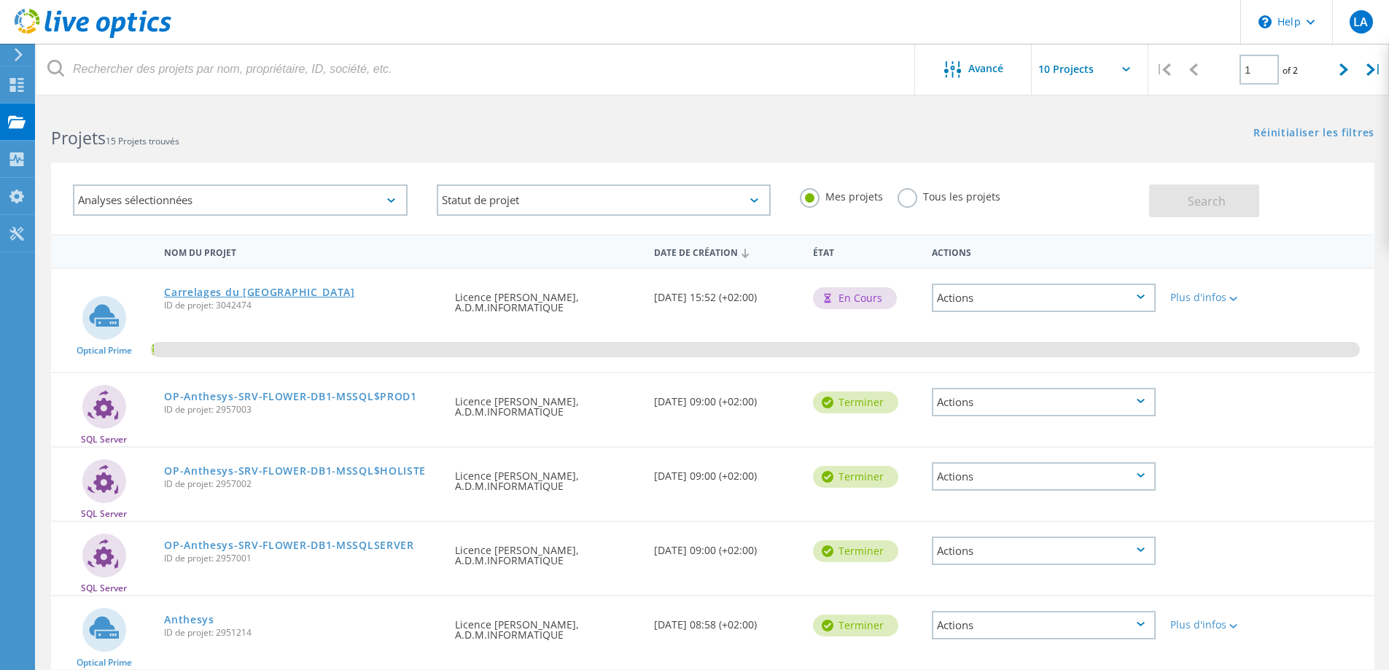
click at [194, 294] on link "Carrelages du [GEOGRAPHIC_DATA]" at bounding box center [259, 292] width 191 height 10
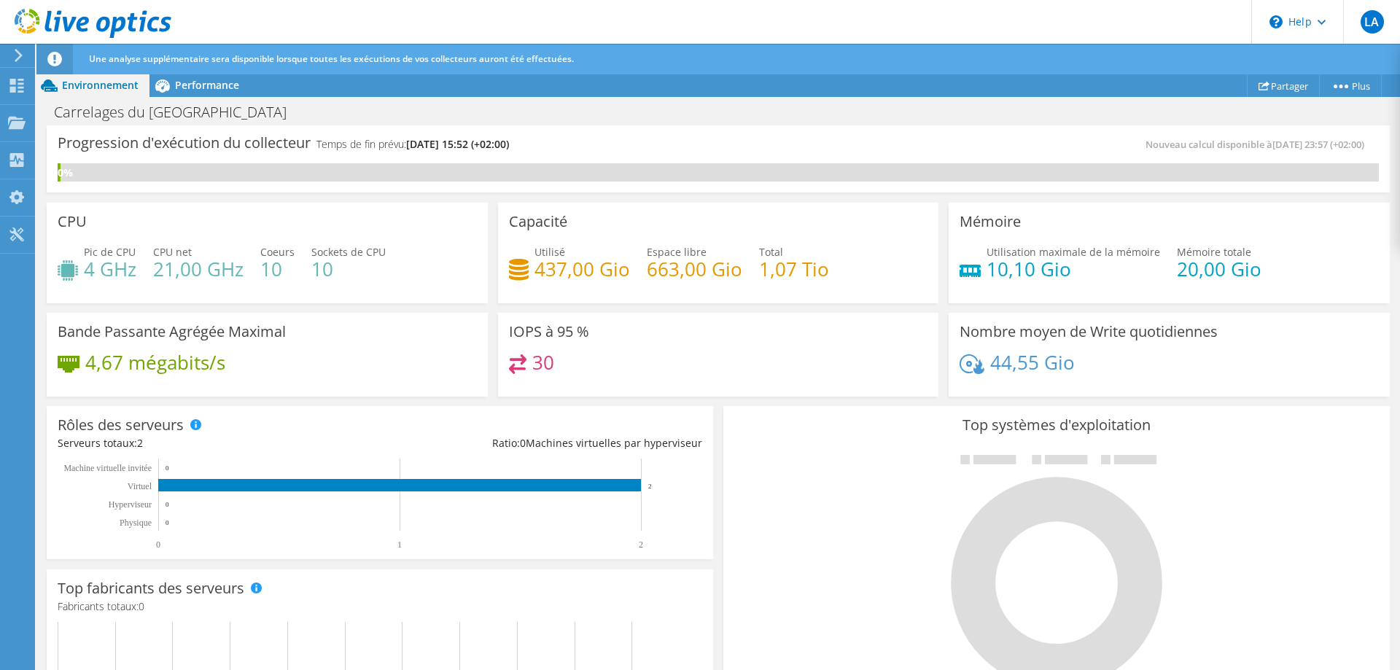
click at [428, 62] on span "Une analyse supplémentaire sera disponible lorsque toutes les exécutions de vos…" at bounding box center [331, 58] width 485 height 12
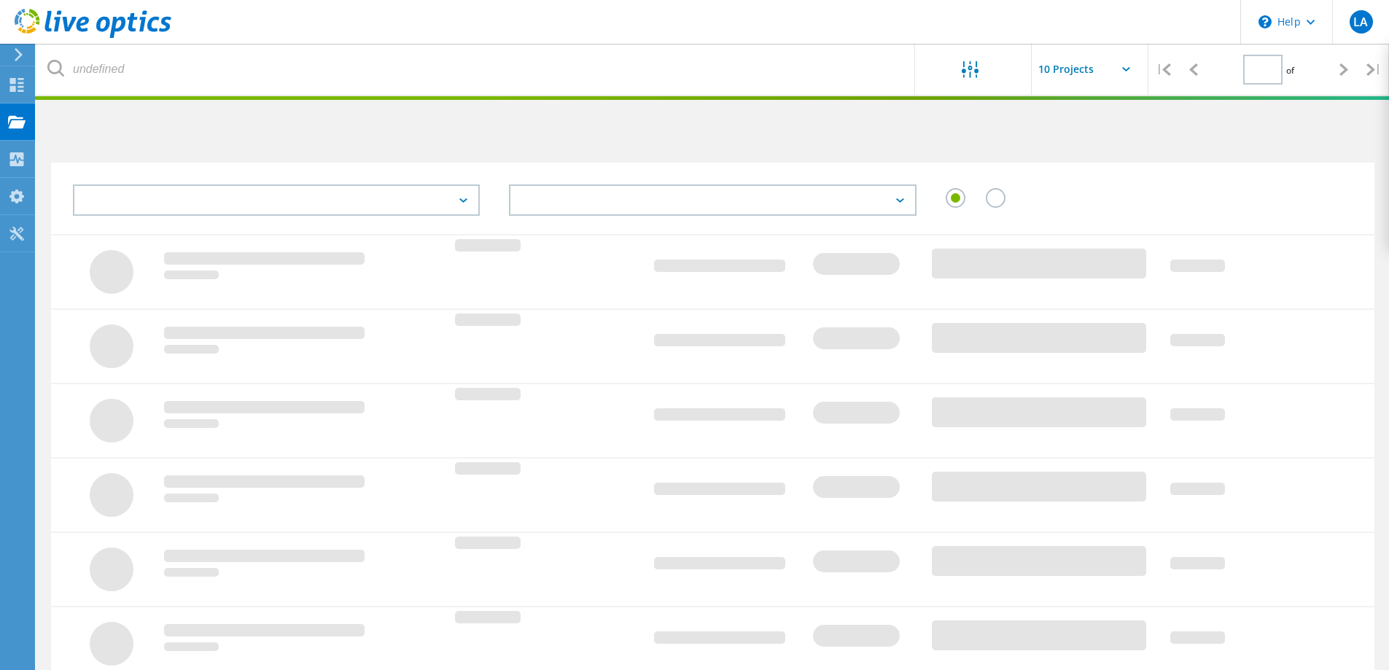
type input "1"
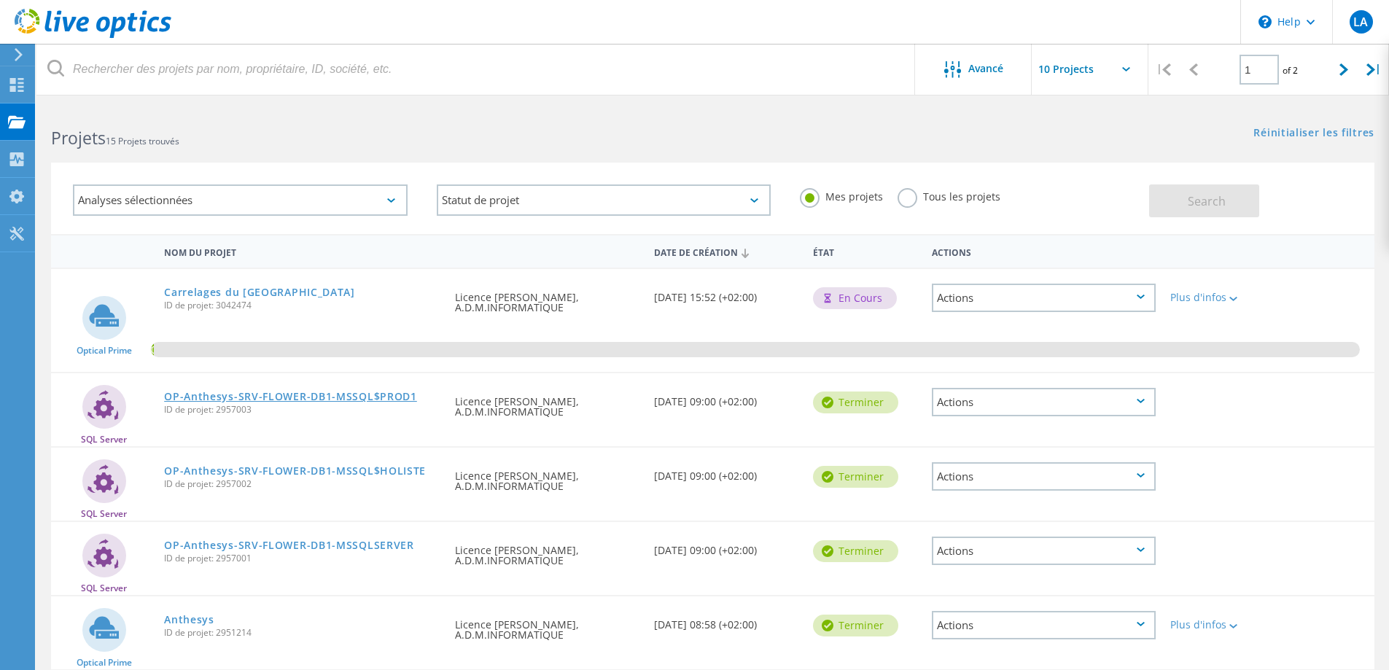
click at [260, 394] on link "OP-Anthesys-SRV-FLOWER-DB1-MSSQL$PROD1" at bounding box center [290, 396] width 253 height 10
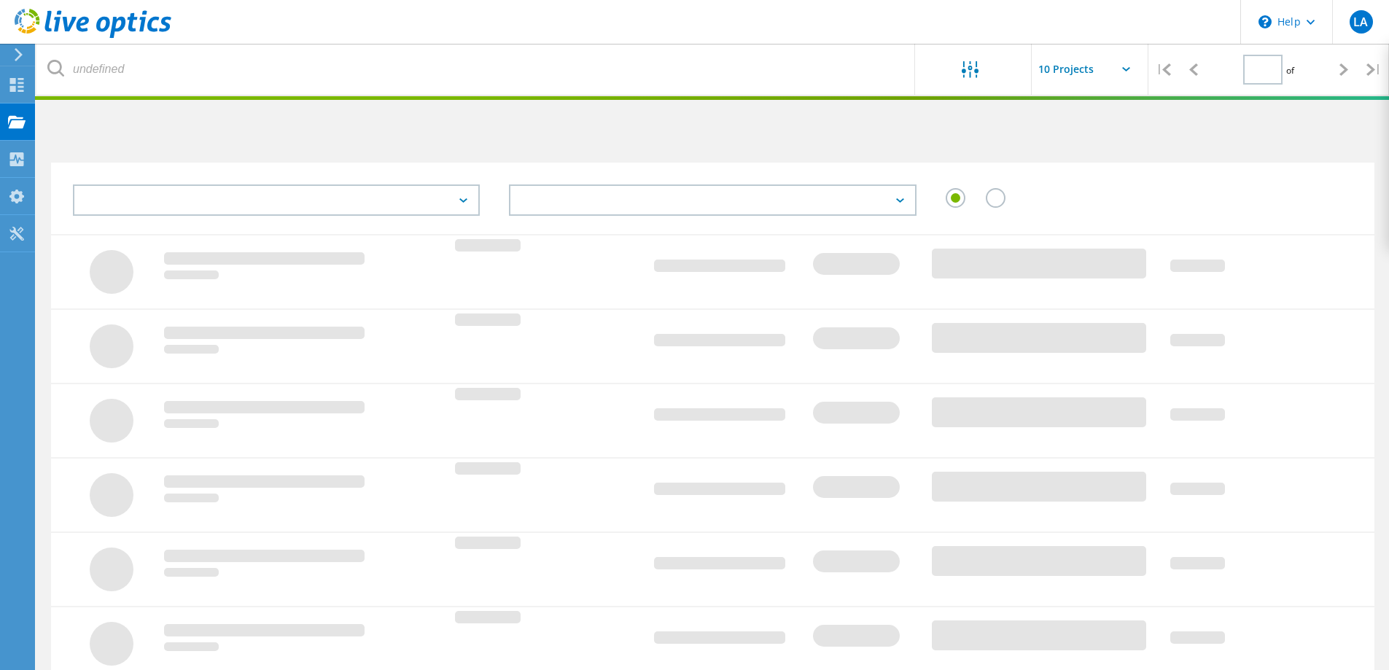
type input "1"
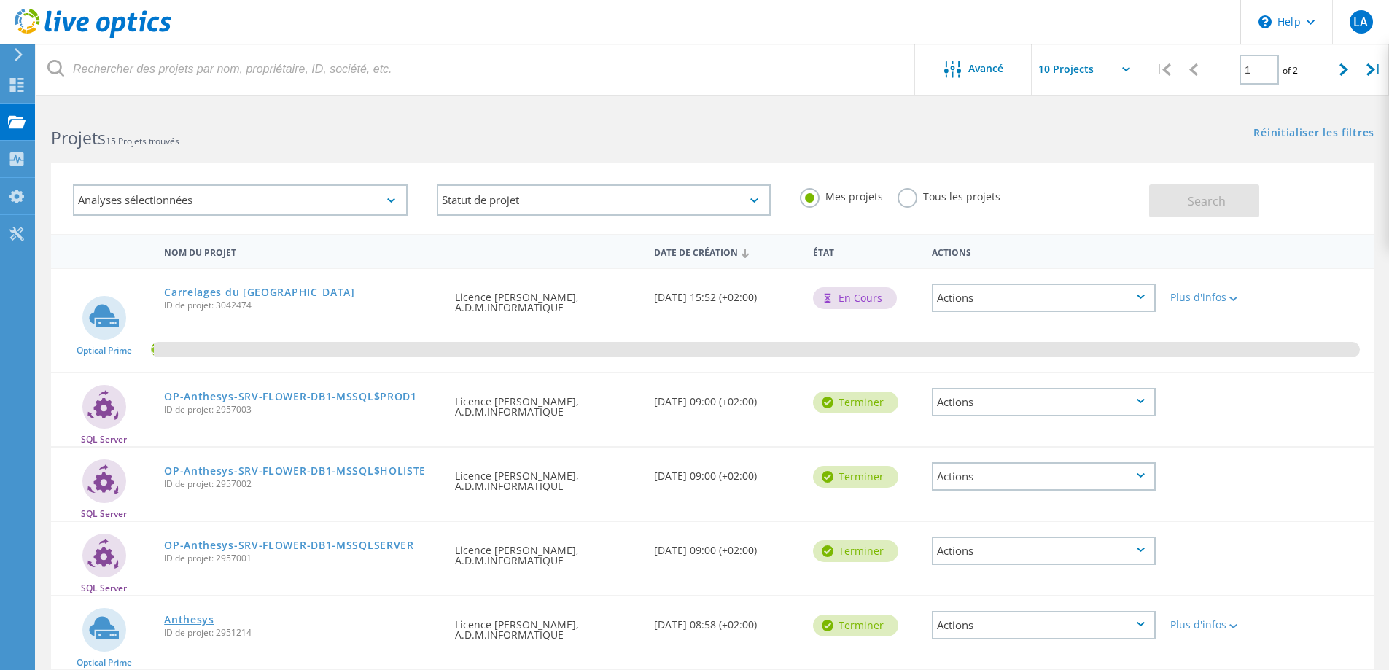
click at [198, 625] on link "Anthesys" at bounding box center [189, 619] width 50 height 10
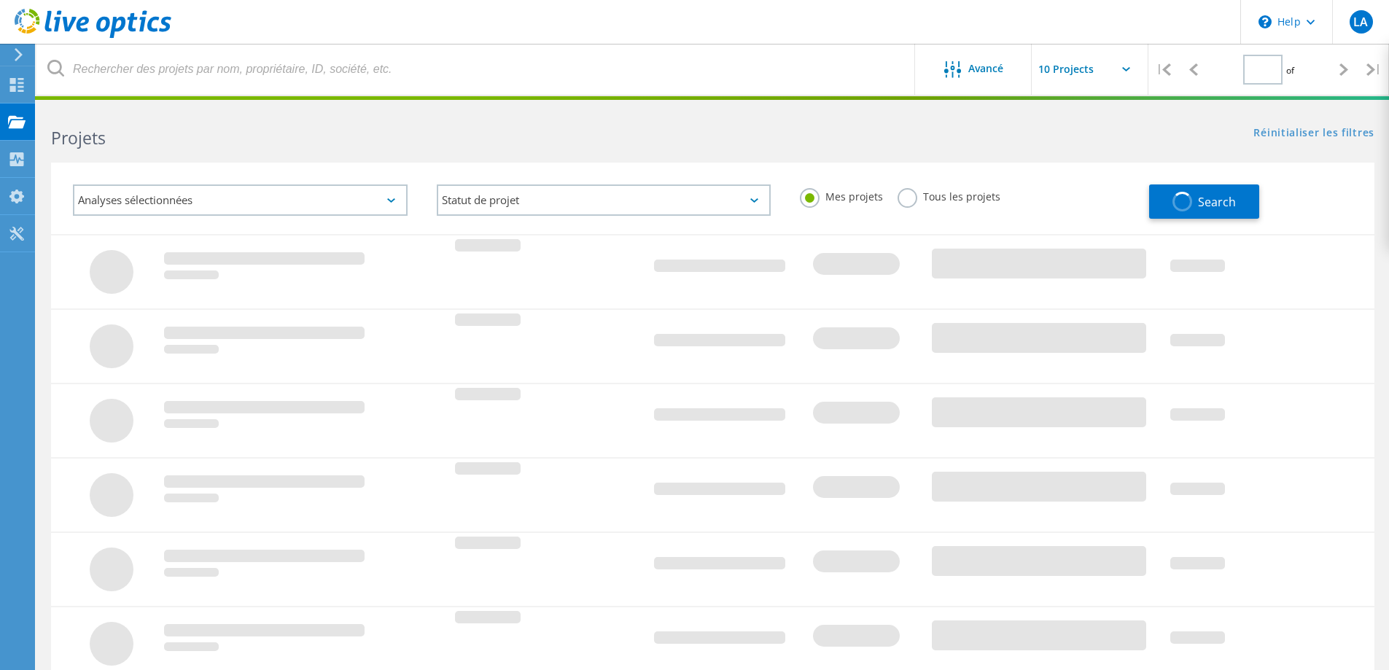
type input "1"
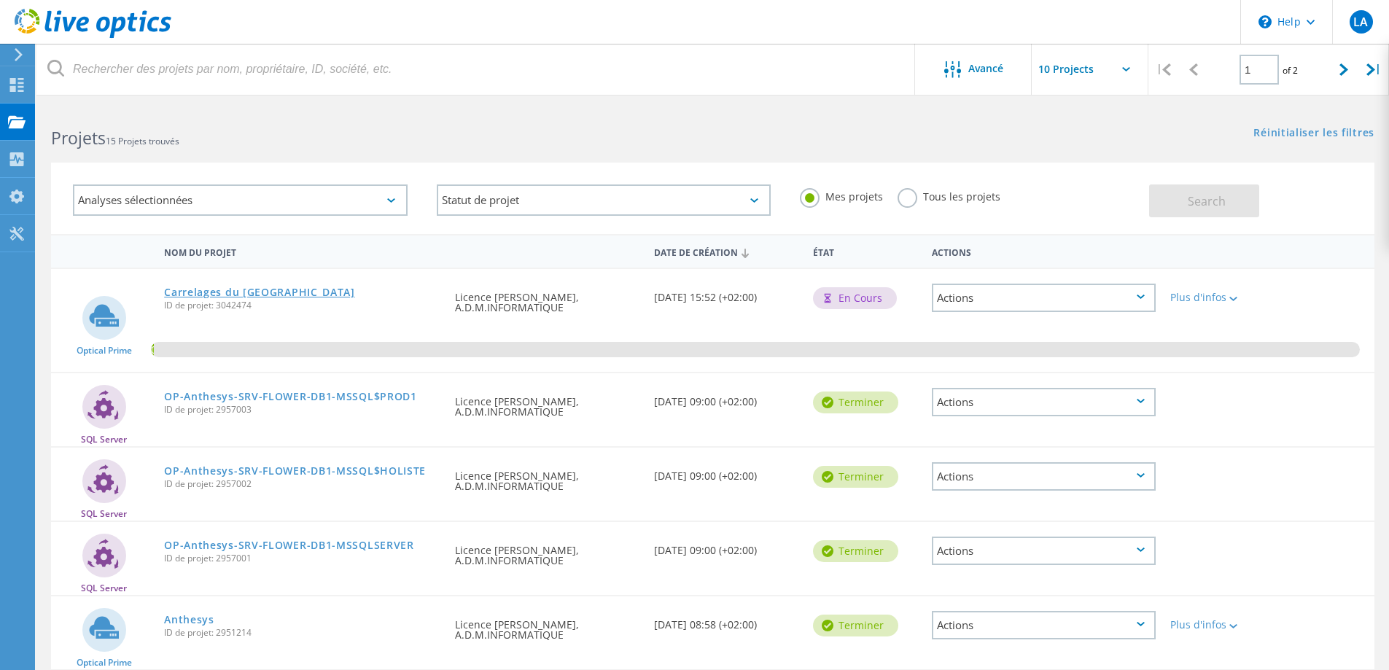
click at [251, 292] on link "Carrelages du [GEOGRAPHIC_DATA]" at bounding box center [259, 292] width 191 height 10
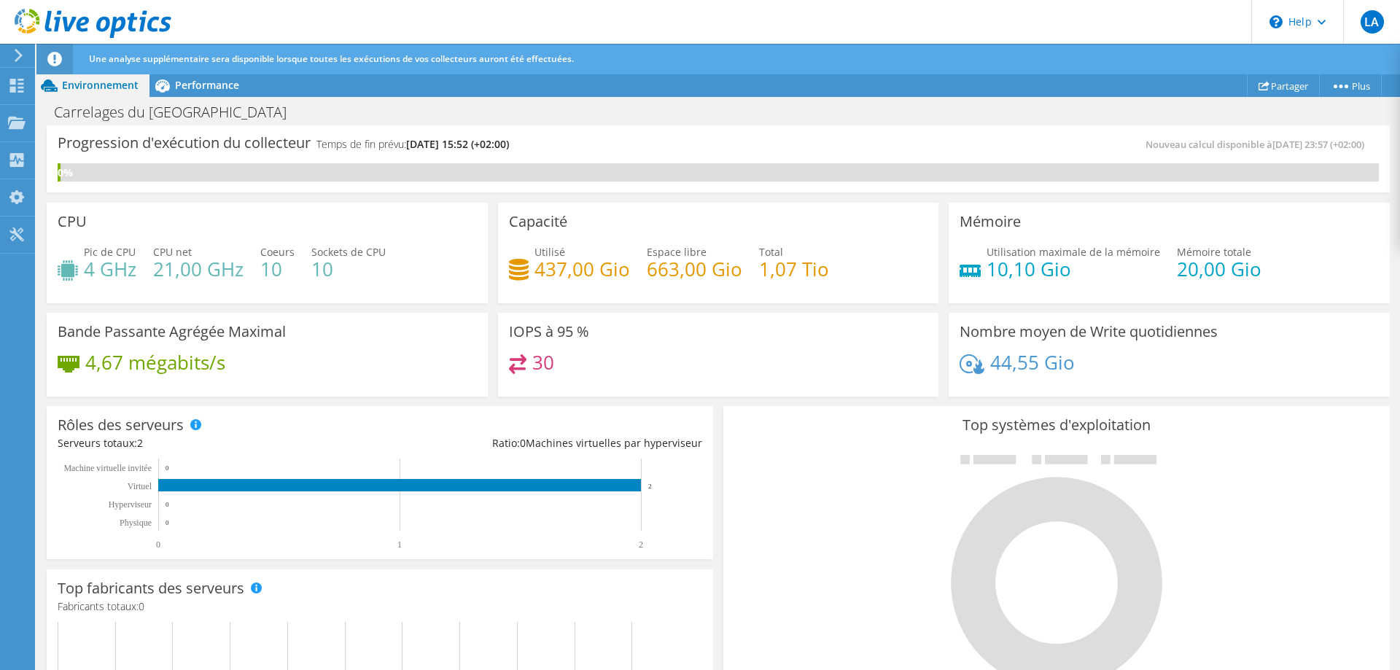
click at [56, 58] on icon at bounding box center [54, 59] width 15 height 15
click at [145, 58] on span "Une analyse supplémentaire sera disponible lorsque toutes les exécutions de vos…" at bounding box center [331, 58] width 485 height 12
click at [322, 63] on span "Une analyse supplémentaire sera disponible lorsque toutes les exécutions de vos…" at bounding box center [331, 58] width 485 height 12
click at [1330, 103] on link "Détails du projet" at bounding box center [1320, 112] width 138 height 31
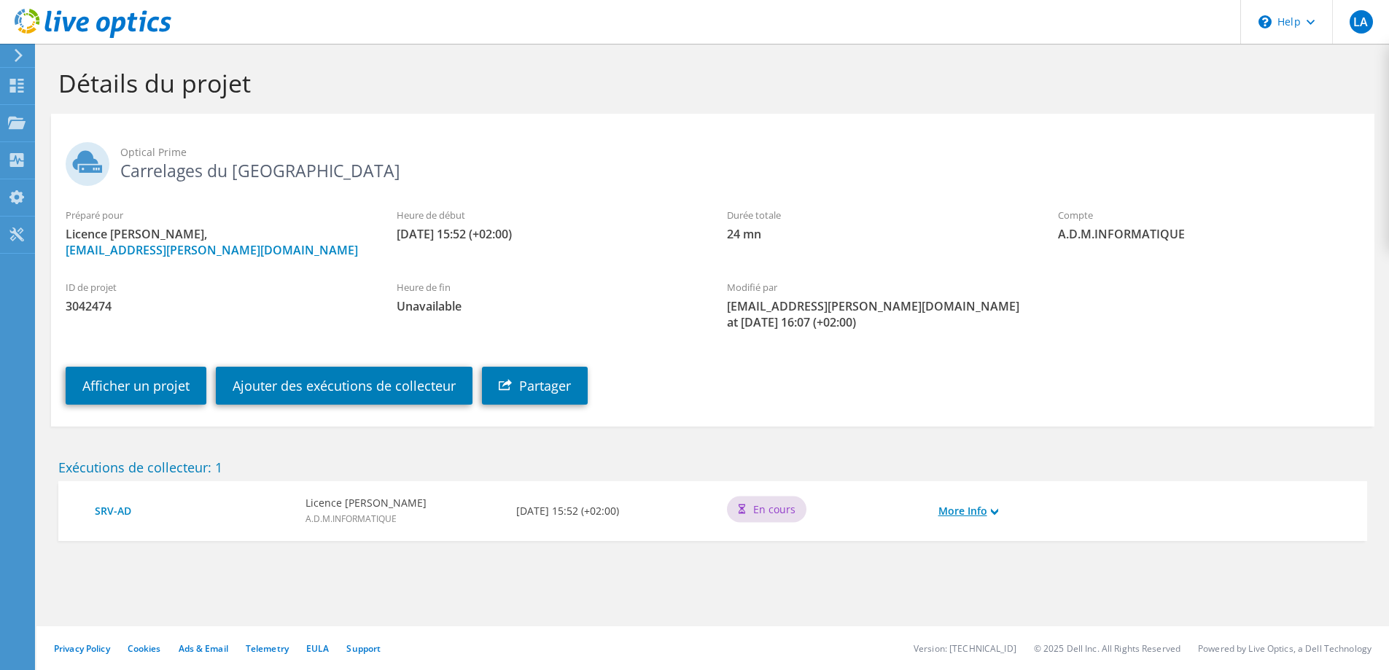
click at [978, 503] on link "More Info" at bounding box center [968, 511] width 60 height 16
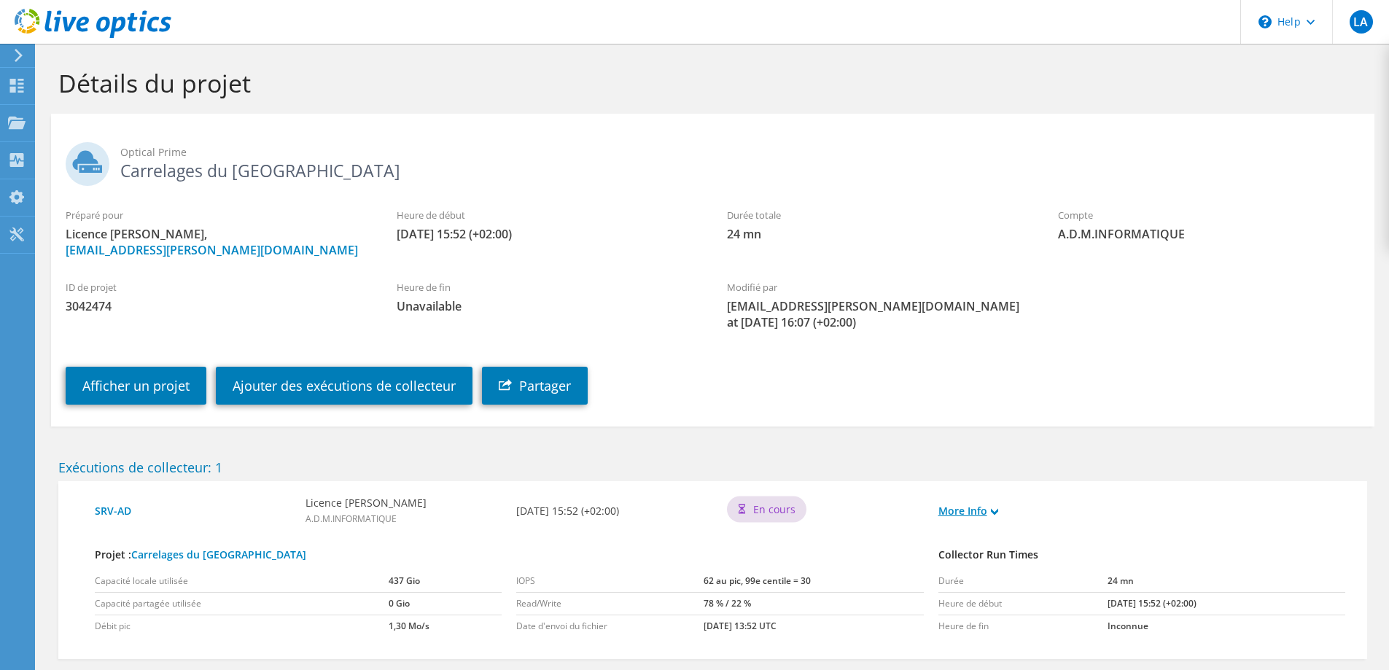
click at [978, 503] on link "More Info" at bounding box center [968, 511] width 60 height 16
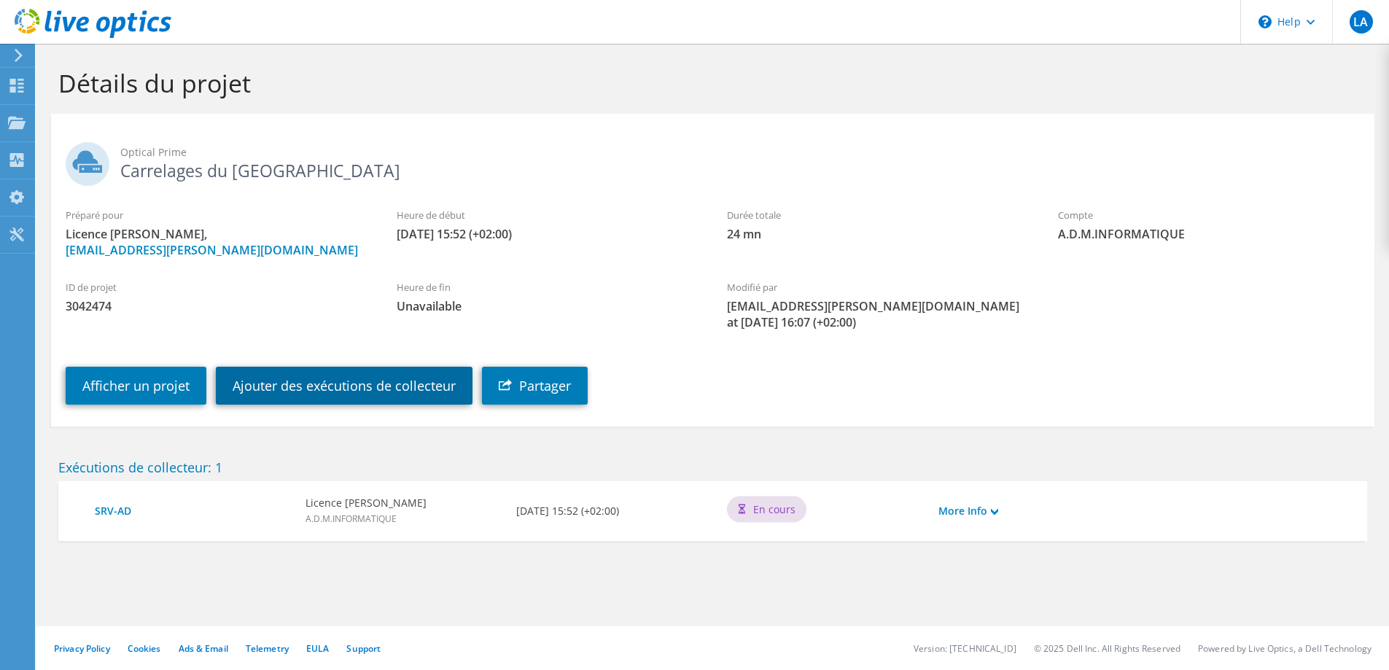
click at [350, 374] on link "Ajouter des exécutions de collecteur" at bounding box center [344, 386] width 257 height 38
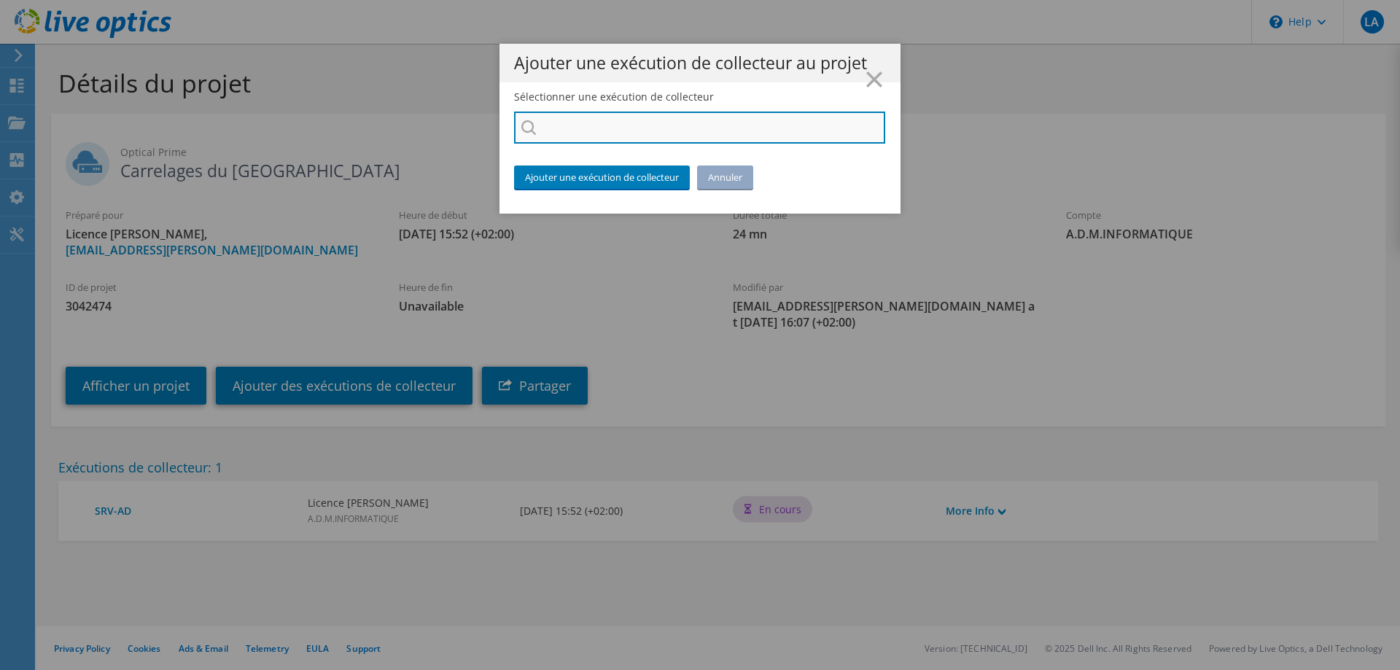
click at [648, 129] on input "Sélectionner une exécution de collecteur" at bounding box center [699, 128] width 371 height 32
type input "srv-appli"
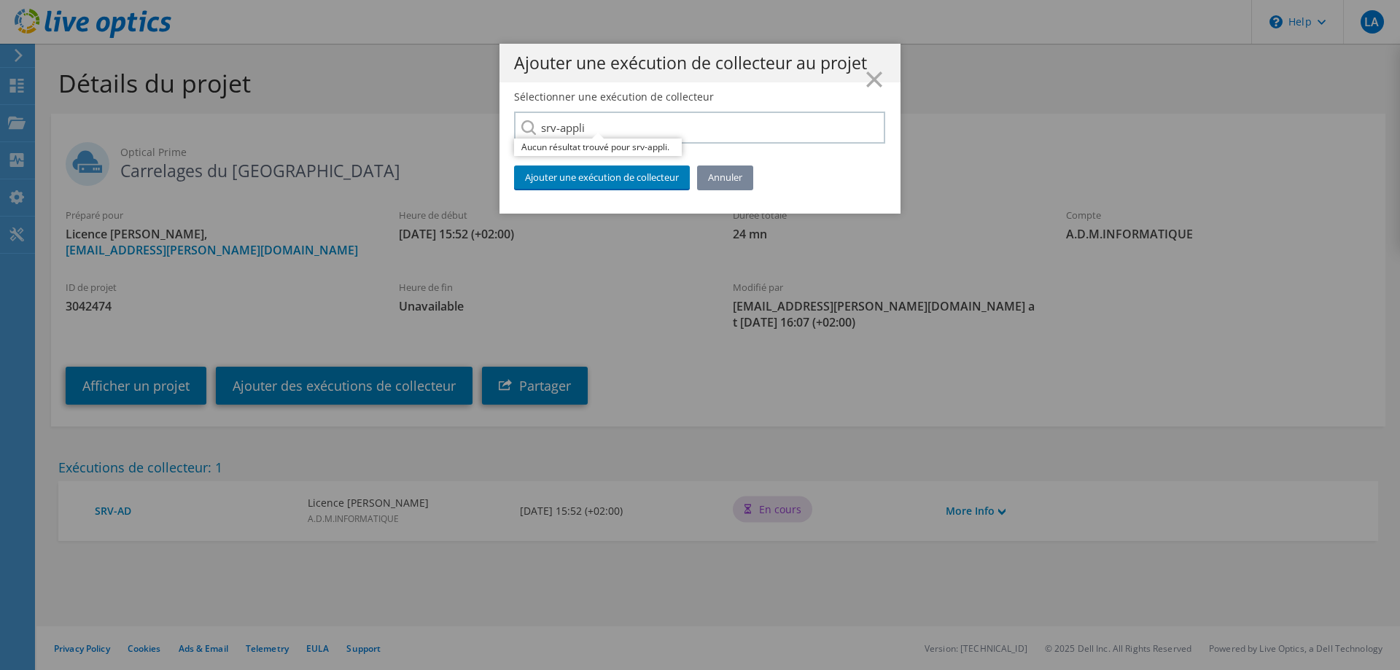
click at [730, 186] on link "Annuler" at bounding box center [725, 176] width 56 height 23
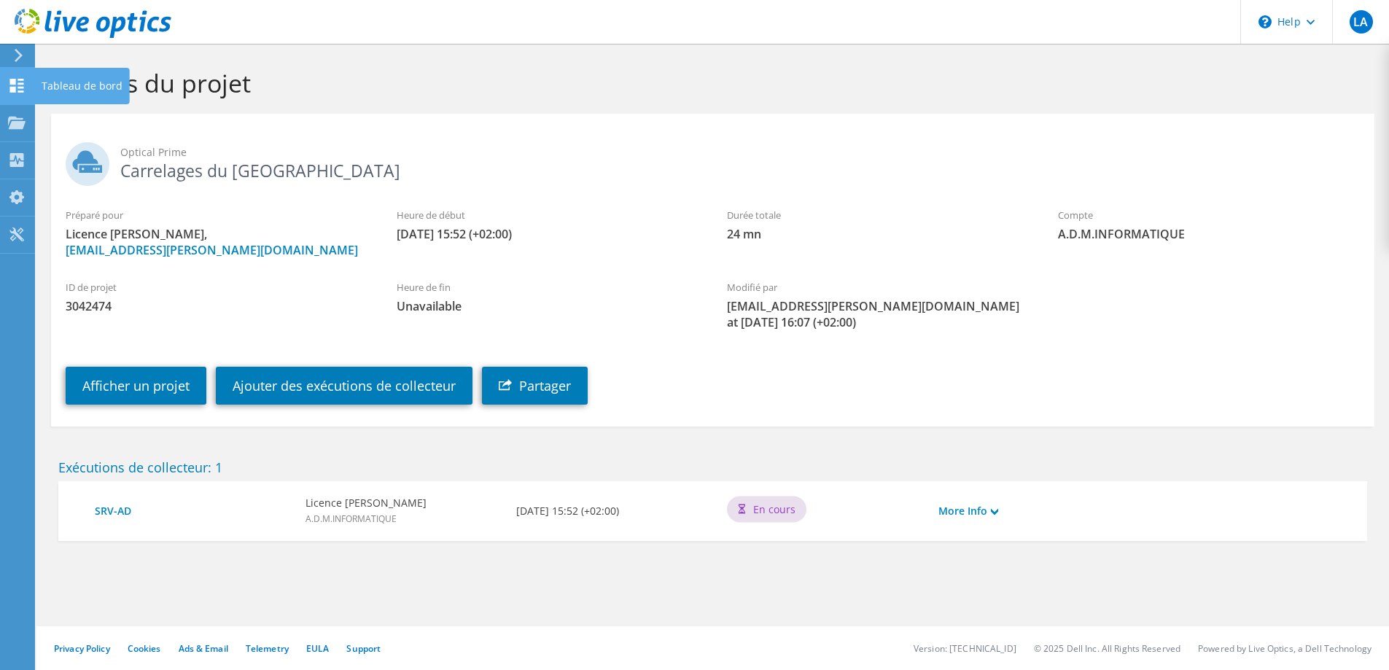
click at [12, 88] on use at bounding box center [17, 86] width 14 height 14
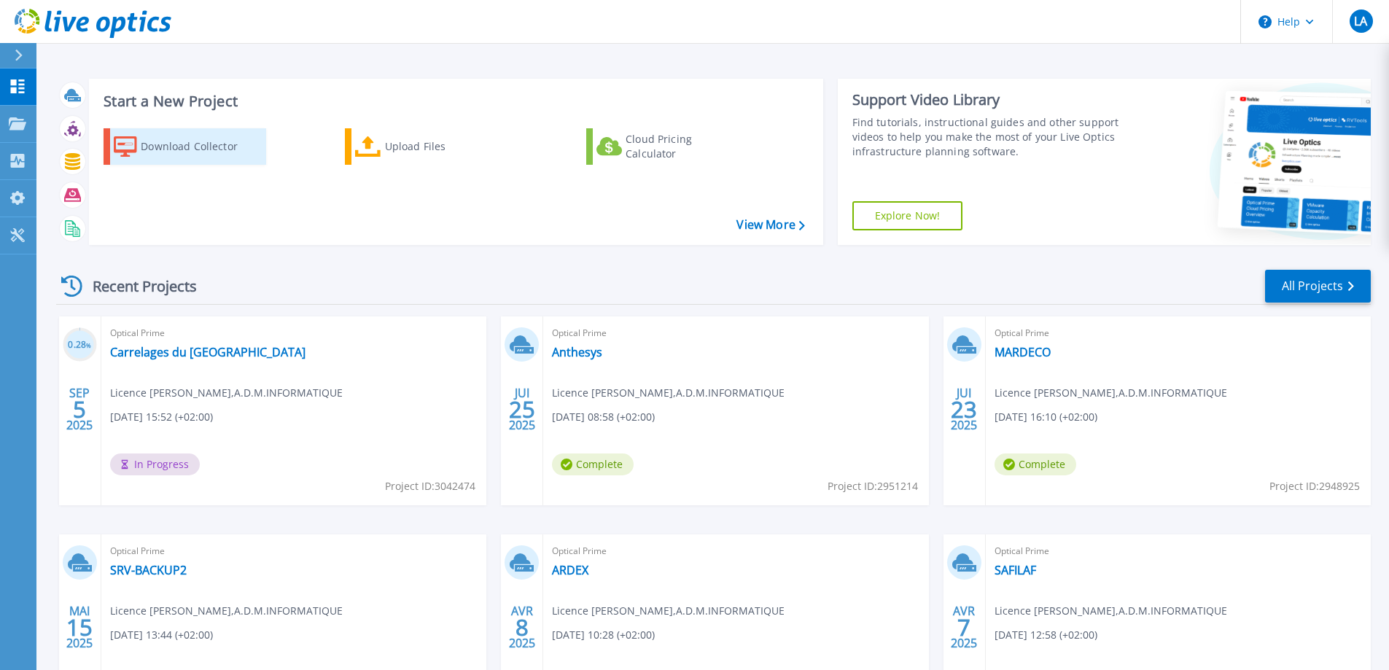
click at [192, 147] on div "Download Collector" at bounding box center [199, 146] width 117 height 29
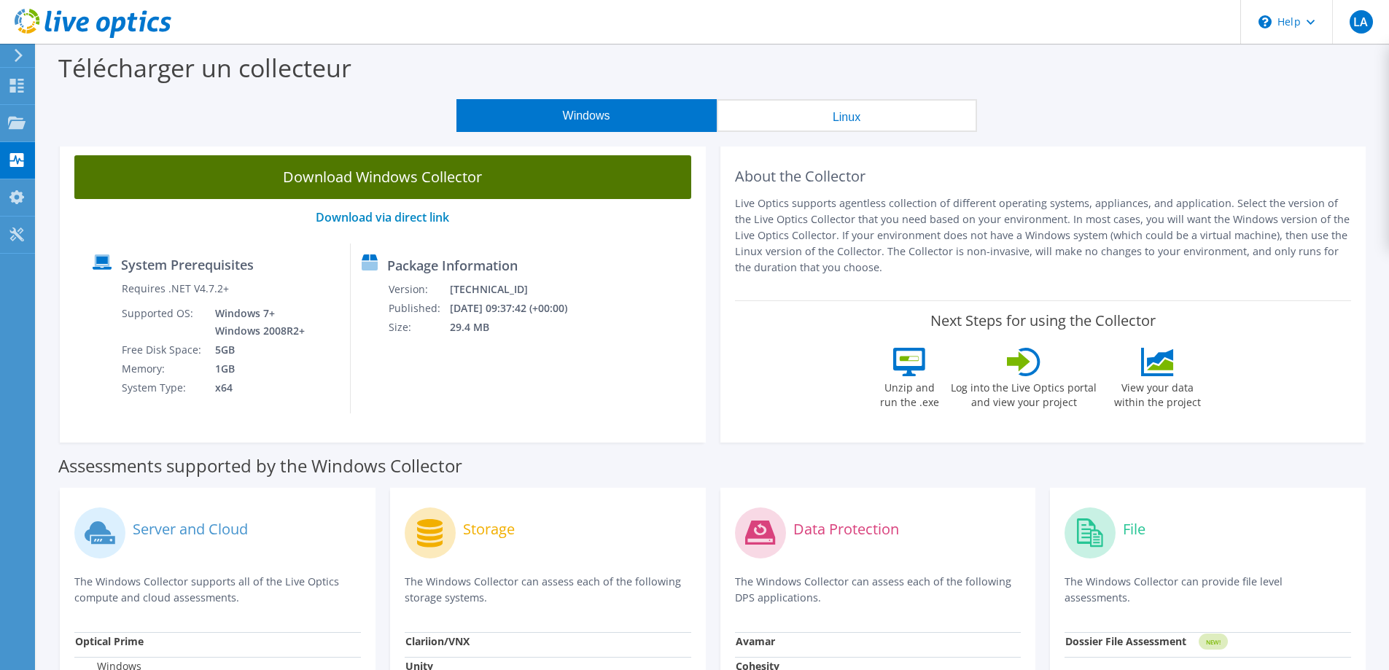
click at [367, 182] on link "Download Windows Collector" at bounding box center [382, 177] width 617 height 44
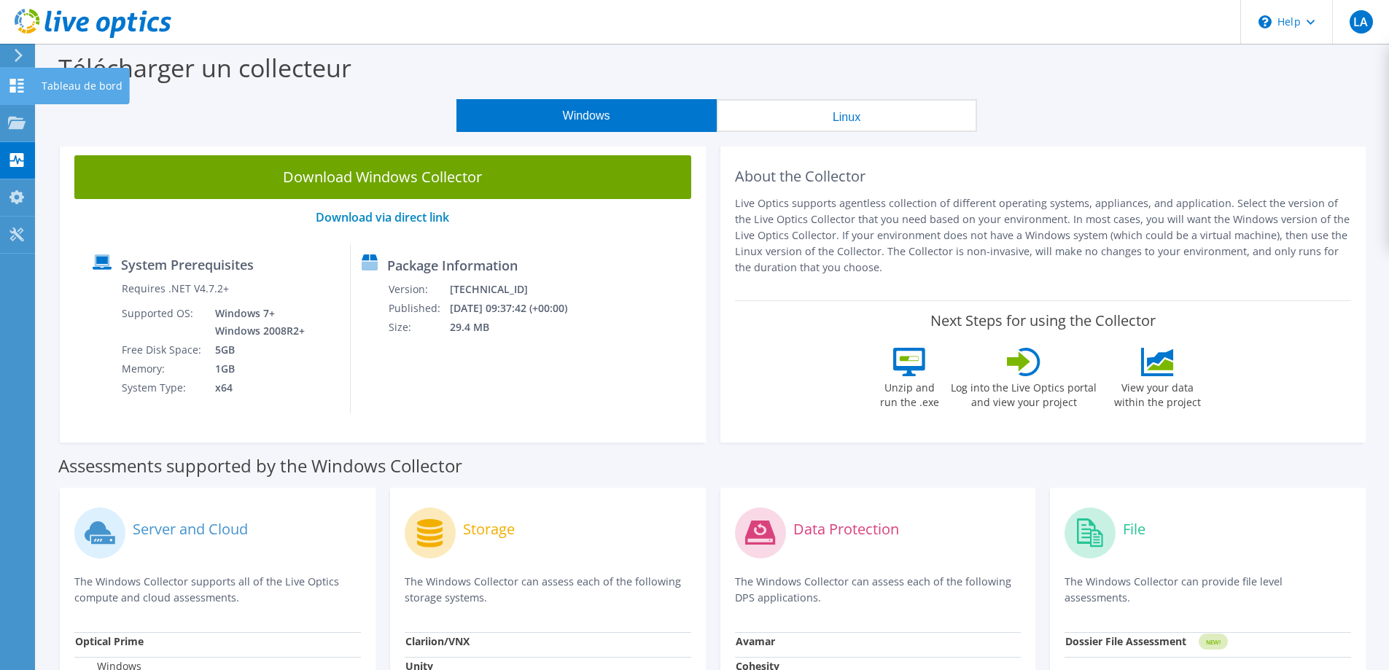
click at [17, 94] on div at bounding box center [16, 87] width 17 height 16
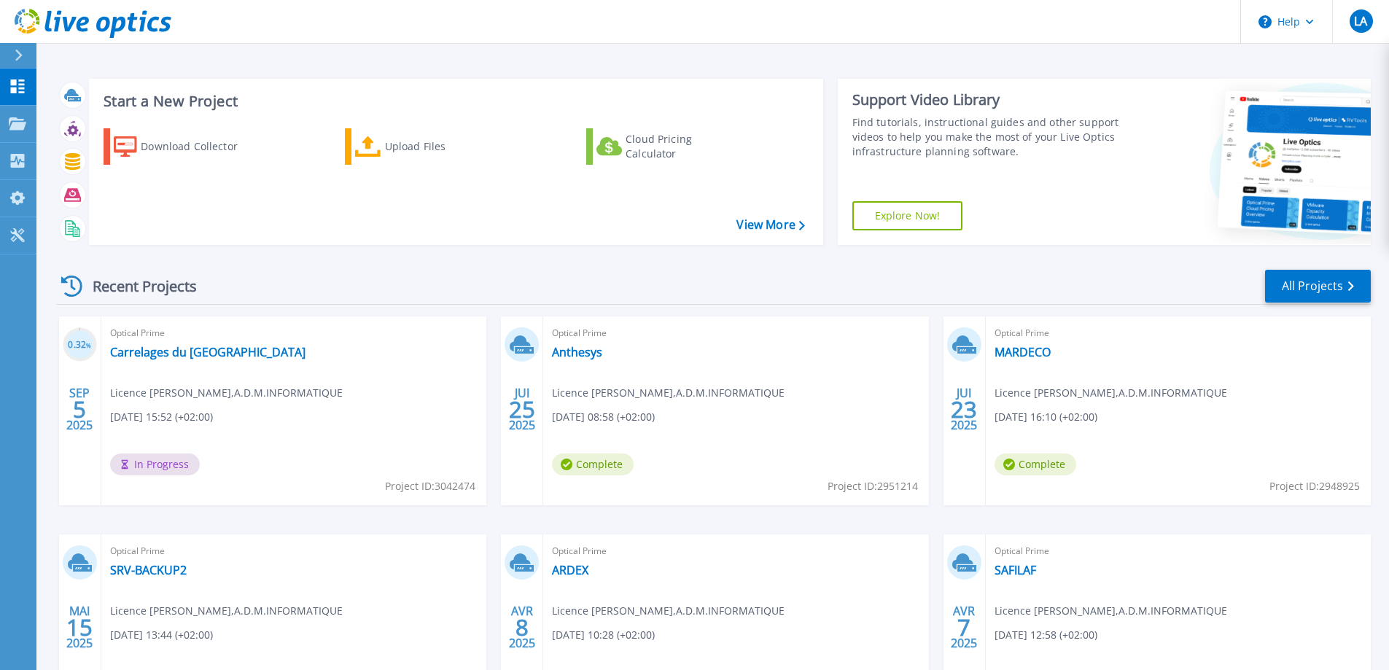
click at [17, 94] on link "Dashboard Dashboard" at bounding box center [18, 87] width 36 height 37
click at [405, 151] on div "Upload Files" at bounding box center [443, 146] width 117 height 29
